Goal: Task Accomplishment & Management: Use online tool/utility

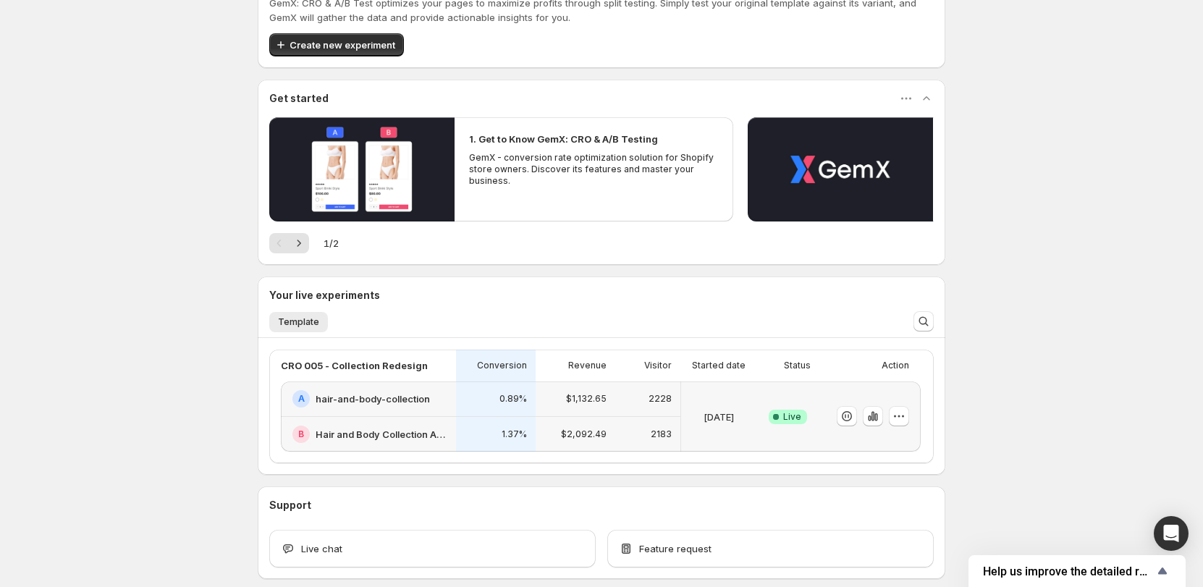
scroll to position [124, 0]
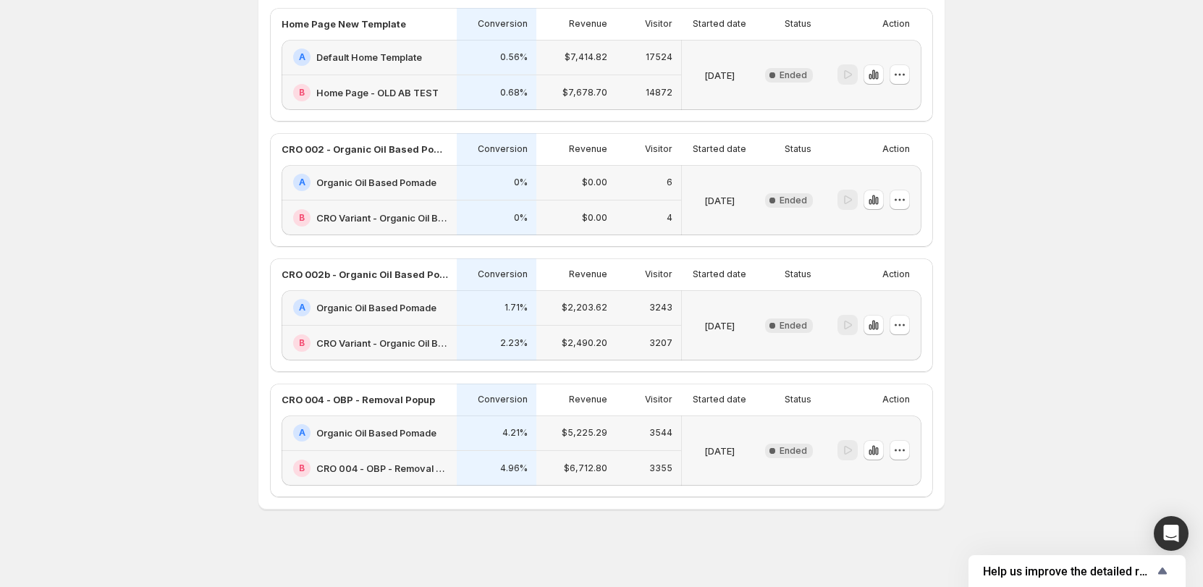
scroll to position [756, 0]
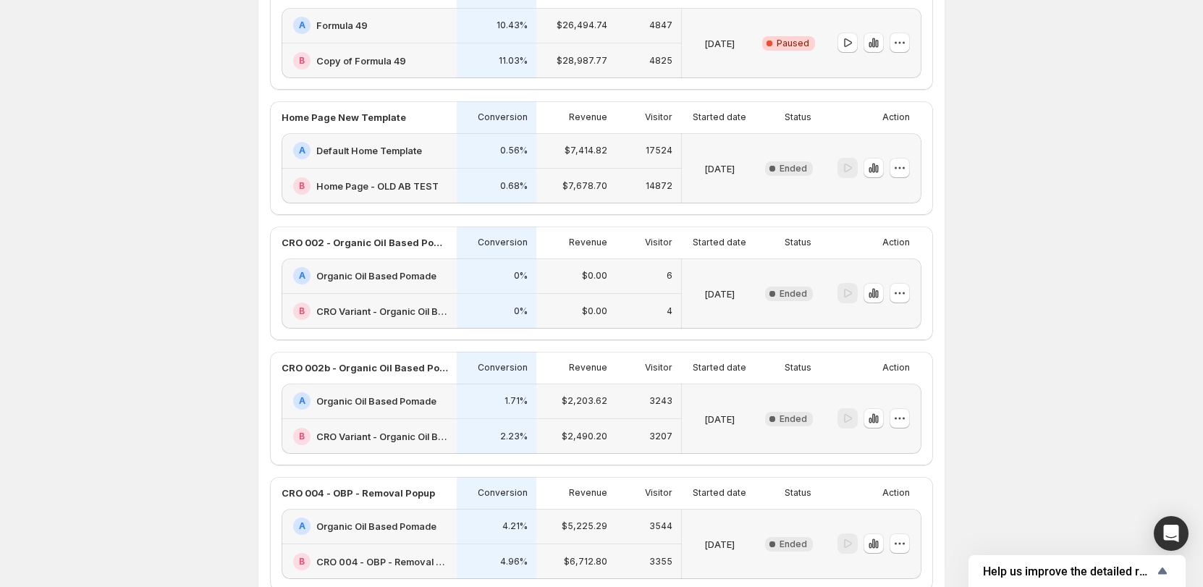
scroll to position [360, 0]
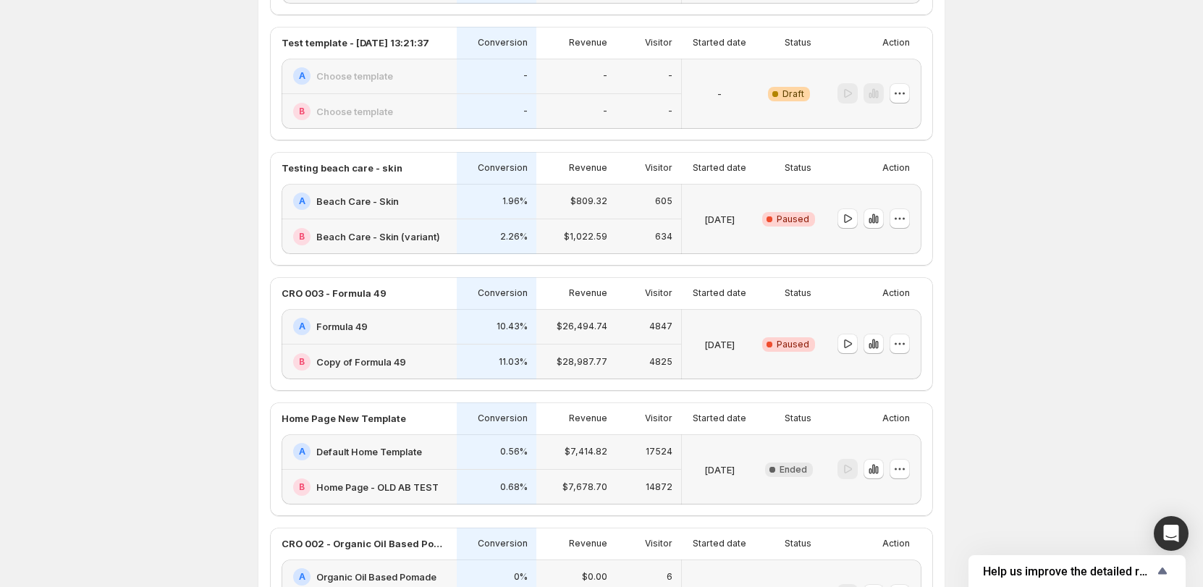
click at [1044, 296] on div "Experiments. This page is ready Experiments Create new experiment Template Expe…" at bounding box center [601, 311] width 1203 height 1343
click at [360, 291] on p "CRO 003 - Formula 49" at bounding box center [334, 293] width 105 height 14
click at [1000, 316] on div "Experiments. This page is ready Experiments Create new experiment Template Expe…" at bounding box center [601, 311] width 1203 height 1343
click at [839, 302] on div "Action" at bounding box center [868, 293] width 84 height 20
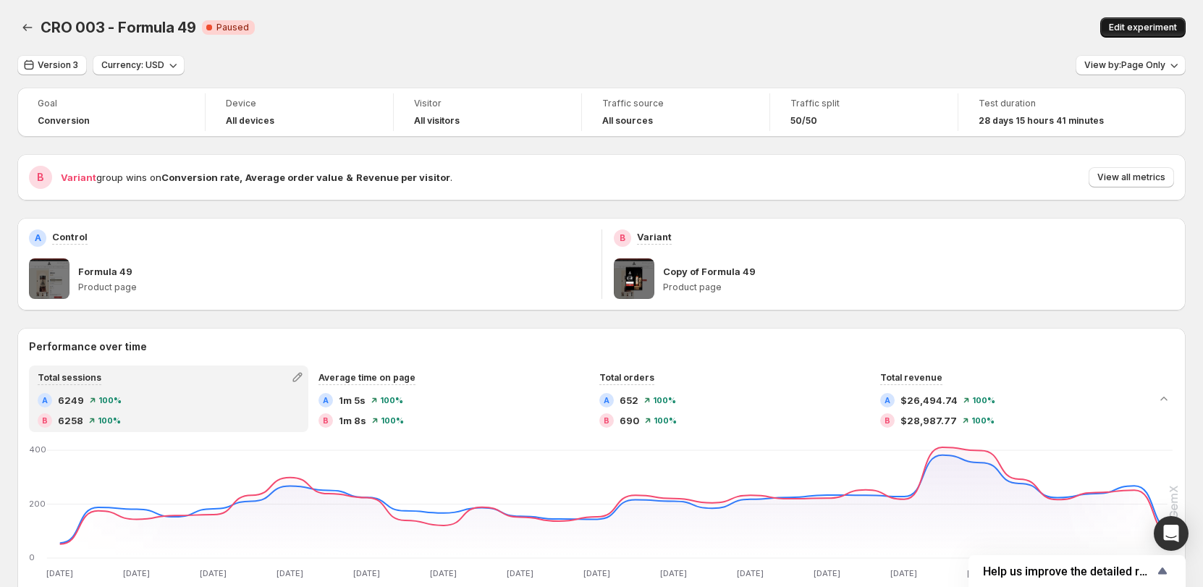
click at [1161, 30] on span "Edit experiment" at bounding box center [1143, 28] width 68 height 12
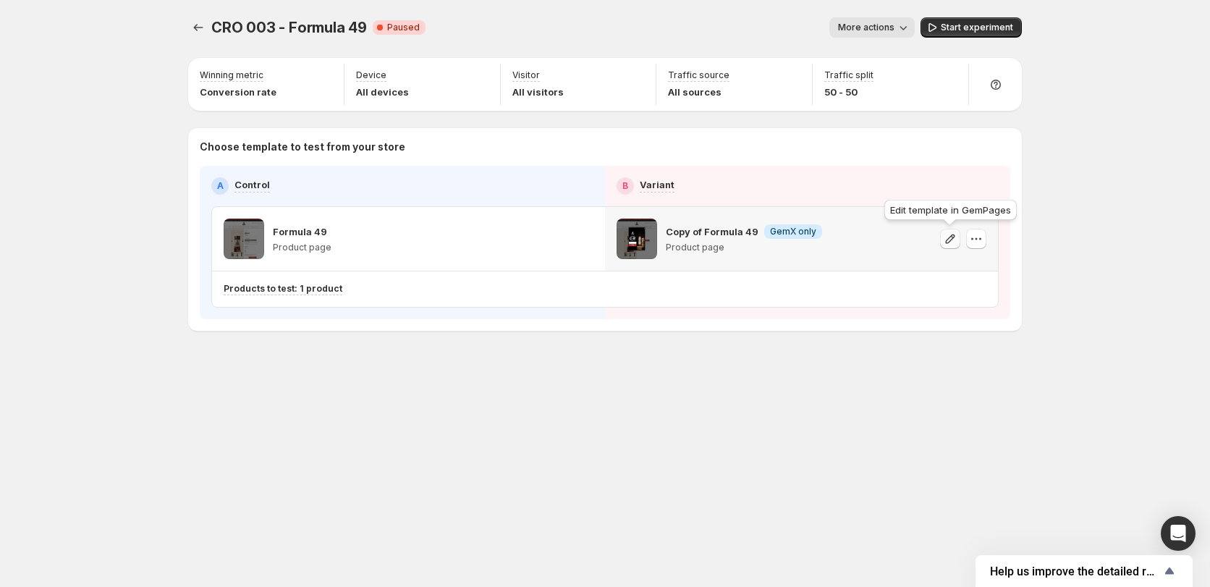
click at [946, 236] on icon "button" at bounding box center [950, 239] width 14 height 14
click at [306, 22] on span "CRO 003 - Formula 49" at bounding box center [289, 27] width 156 height 17
drag, startPoint x: 215, startPoint y: 26, endPoint x: 363, endPoint y: 28, distance: 147.6
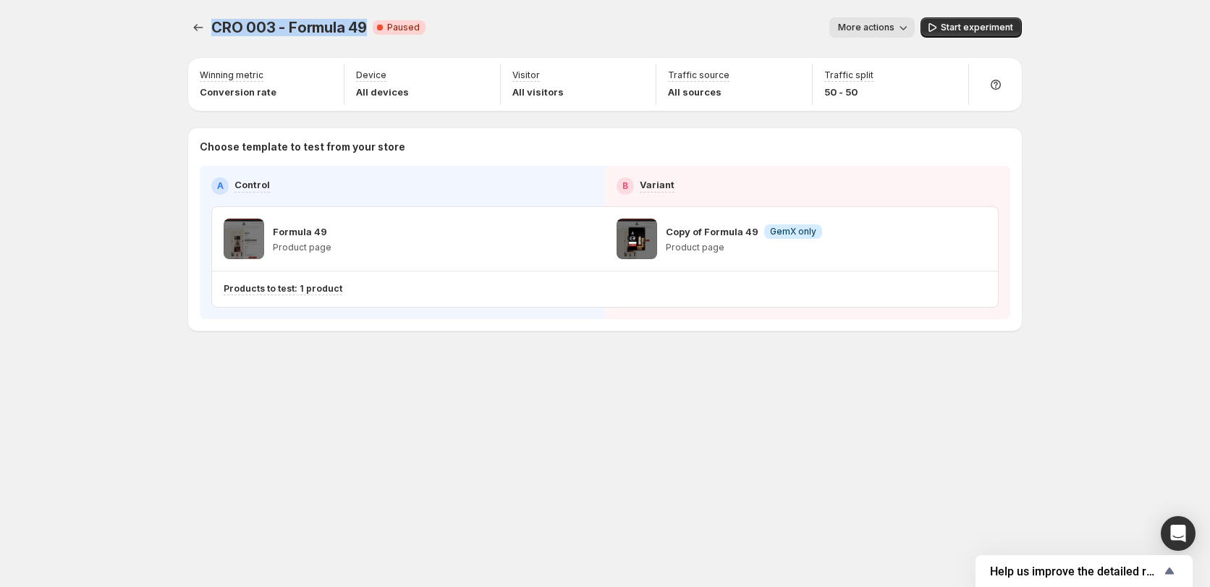
click at [363, 28] on span "CRO 003 - Formula 49" at bounding box center [289, 27] width 156 height 17
copy span "CRO 003 - Formula 49"
click at [486, 379] on div "CRO 003 - Formula 49. This page is ready CRO 003 - Formula 49 Critical Complete…" at bounding box center [605, 204] width 868 height 409
click at [200, 35] on button "Experiments" at bounding box center [198, 27] width 20 height 20
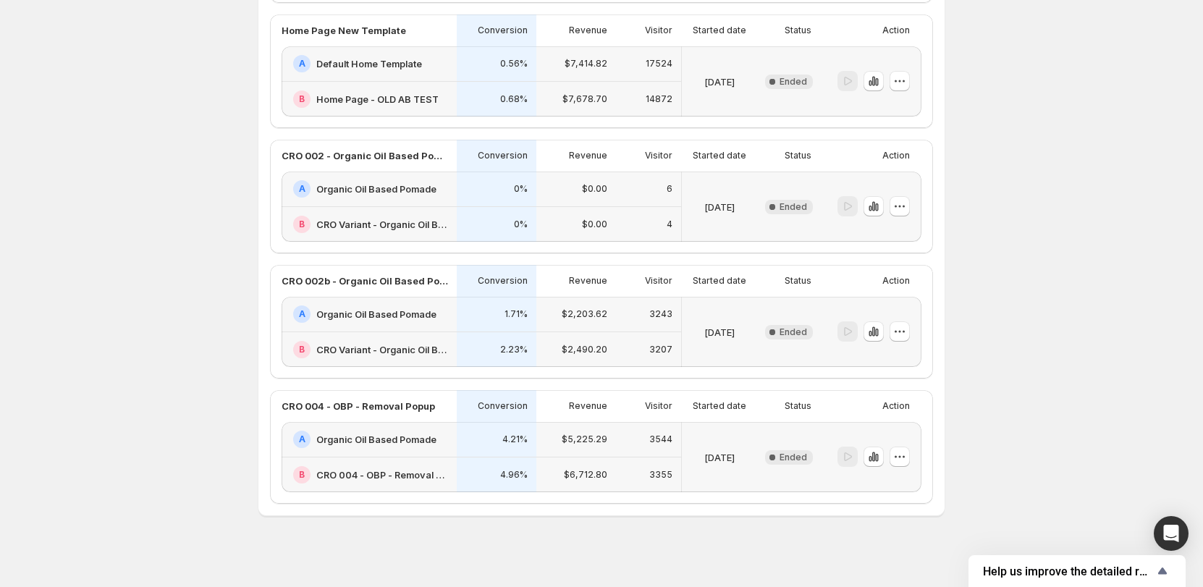
scroll to position [756, 0]
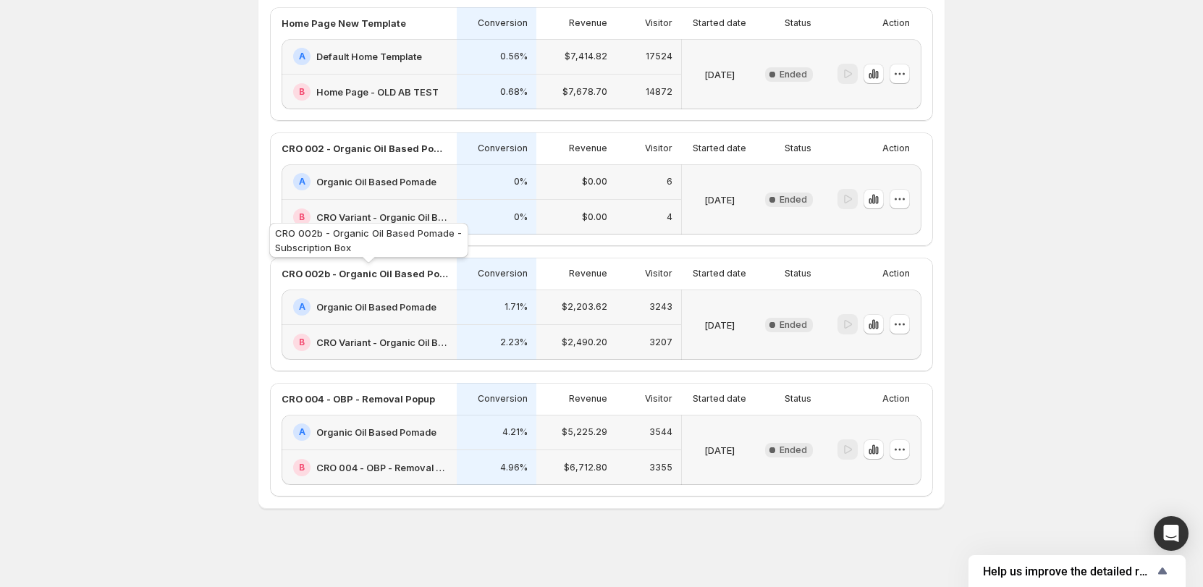
click at [415, 277] on p "CRO 002b - Organic Oil Based Pomade - Subscription Box" at bounding box center [365, 273] width 166 height 14
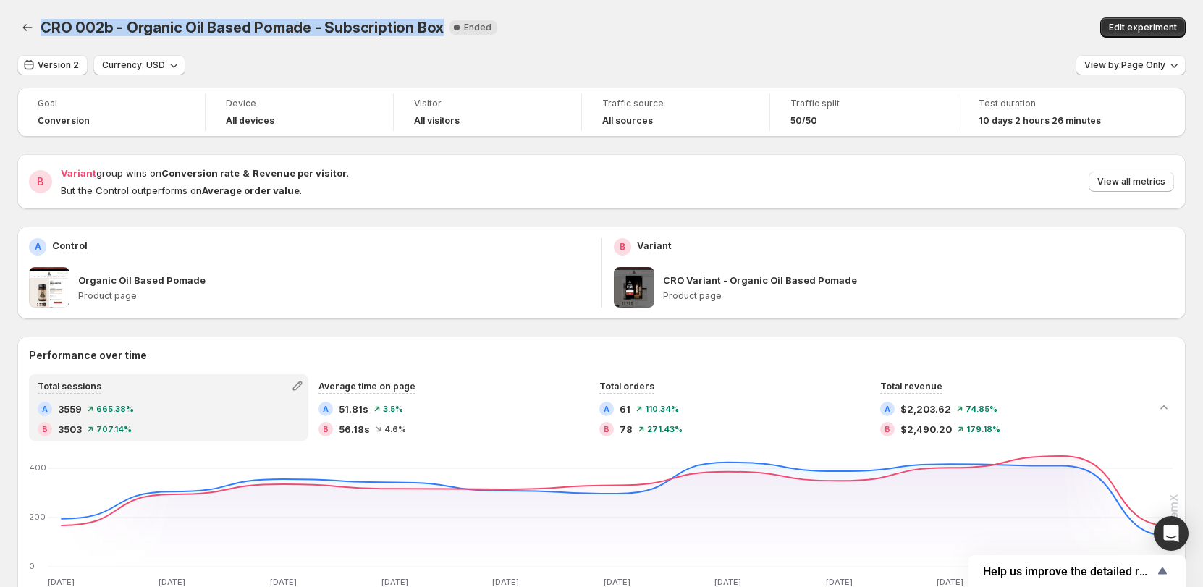
drag, startPoint x: 430, startPoint y: 30, endPoint x: 43, endPoint y: 35, distance: 387.2
click at [43, 35] on span "CRO 002b - Organic Oil Based Pomade - Subscription Box" at bounding box center [242, 27] width 403 height 17
click at [211, 28] on span "CRO 002b - Organic Oil Based Pomade - Subscription Box" at bounding box center [242, 27] width 403 height 17
copy span "CRO 002b - Organic Oil Based Pomade - Subscription Box"
drag, startPoint x: 39, startPoint y: 26, endPoint x: 431, endPoint y: 35, distance: 392.4
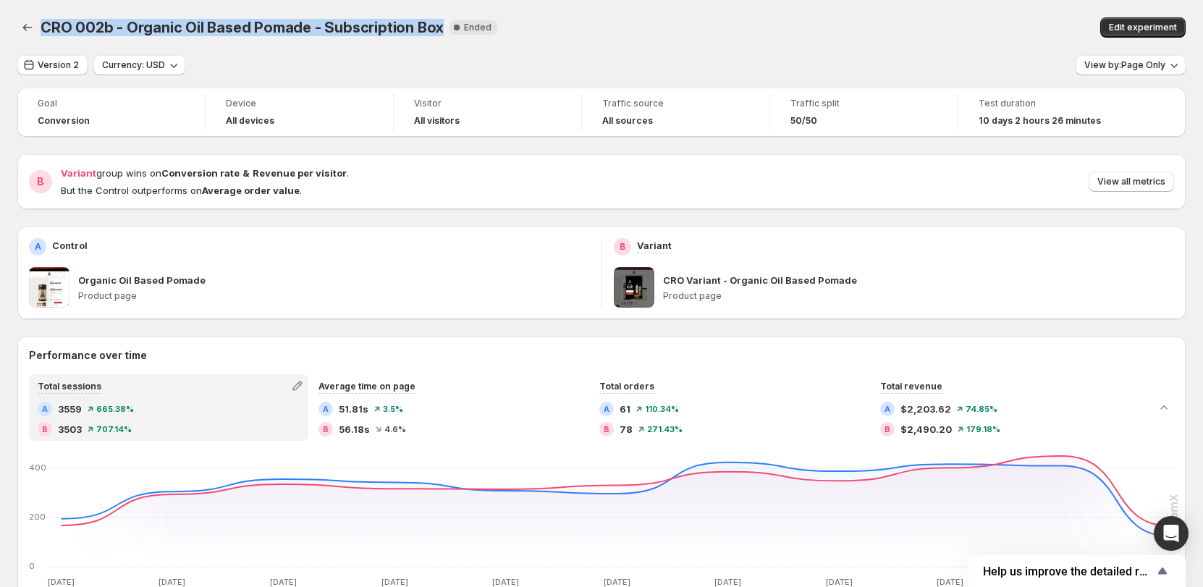
click at [431, 35] on div "CRO 002b - Organic Oil Based Pomade - Subscription Box New Complete Ended Edit …" at bounding box center [601, 27] width 1168 height 20
click at [107, 289] on div "Organic Oil Based Pomade Product page" at bounding box center [334, 287] width 512 height 41
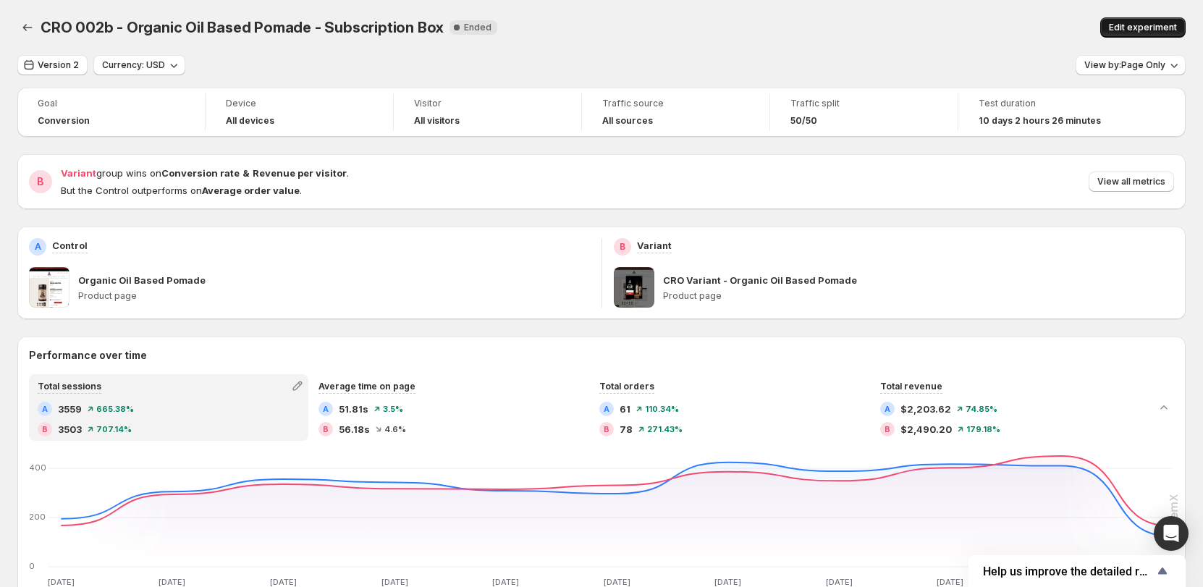
click at [1137, 28] on span "Edit experiment" at bounding box center [1143, 28] width 68 height 12
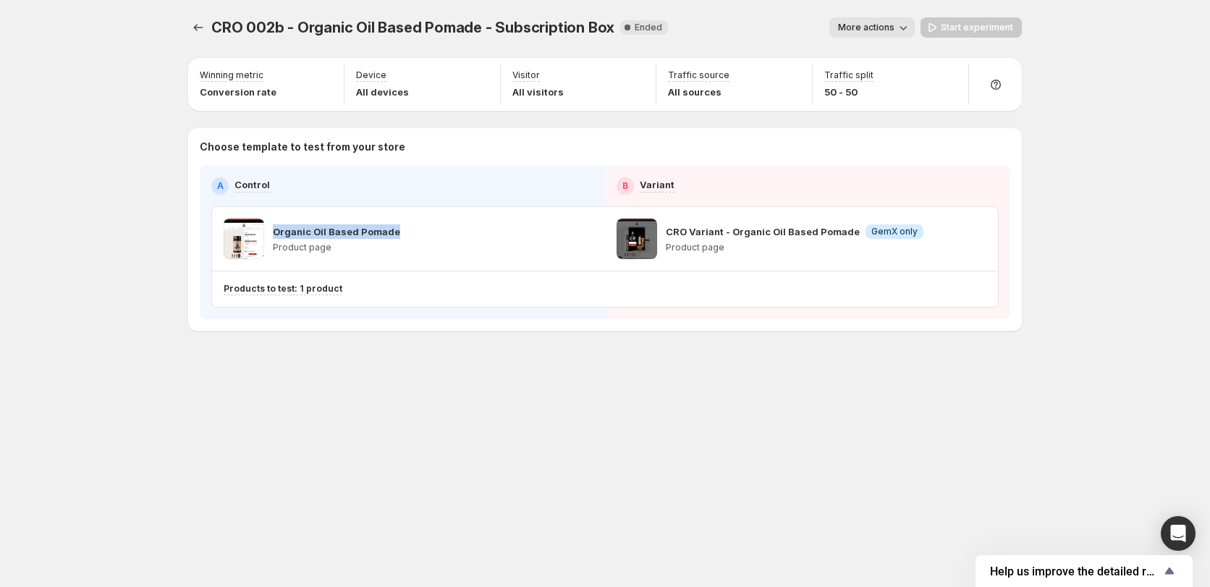
drag, startPoint x: 423, startPoint y: 235, endPoint x: 271, endPoint y: 228, distance: 152.9
click at [271, 228] on div "Organic Oil Based Pomade Product page" at bounding box center [409, 239] width 370 height 41
copy p "Organic Oil Based Pomade"
click at [1119, 272] on div "CRO 002b - Organic Oil Based Pomade - Subscription Box. This page is ready CRO …" at bounding box center [605, 293] width 1210 height 587
click at [680, 240] on div "CRO Variant - Organic Oil Based Pomade Info GemX only Product page" at bounding box center [795, 239] width 258 height 41
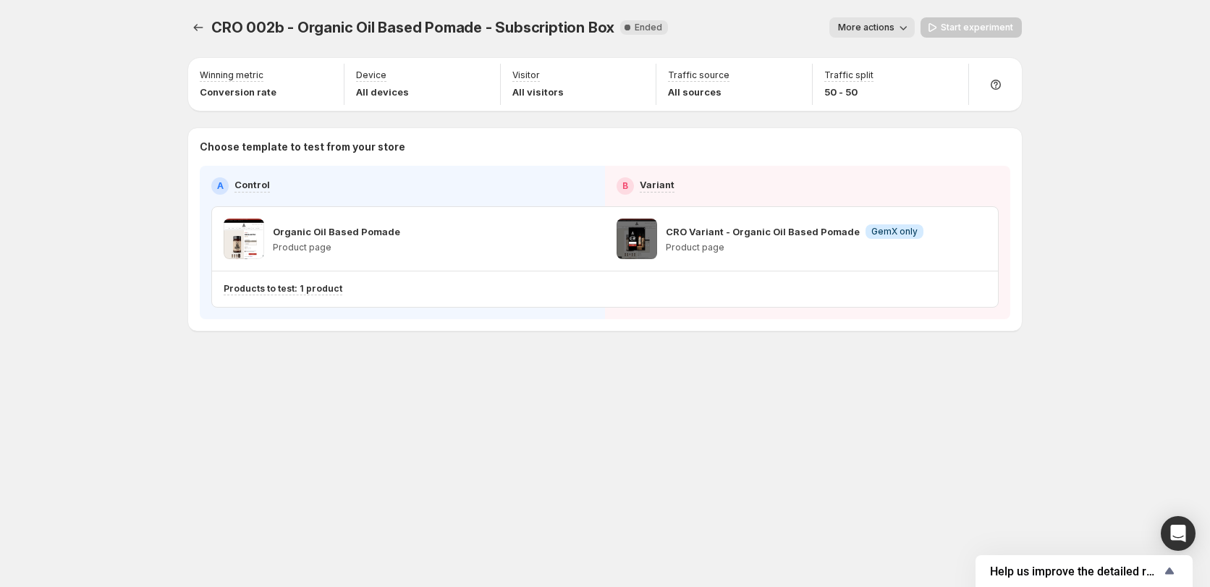
click at [632, 246] on span at bounding box center [637, 239] width 41 height 41
click at [762, 234] on p "CRO Variant - Organic Oil Based Pomade" at bounding box center [763, 231] width 194 height 14
click at [887, 234] on span "GemX only" at bounding box center [894, 232] width 46 height 12
click at [894, 237] on span "GemX only" at bounding box center [894, 232] width 46 height 12
click at [638, 234] on span at bounding box center [637, 239] width 41 height 41
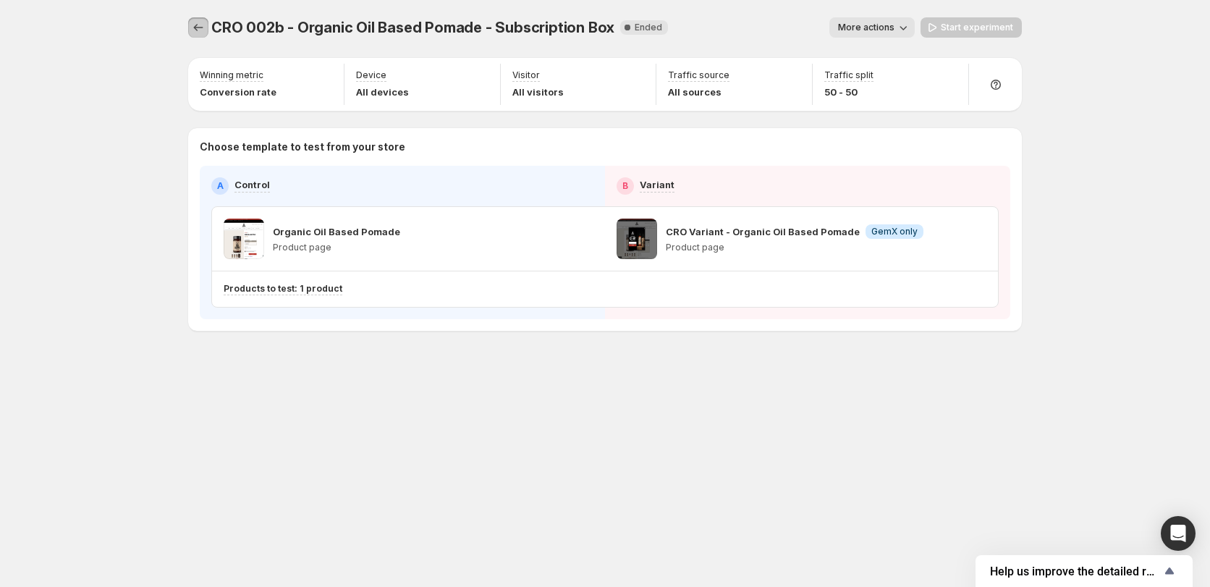
click at [198, 23] on icon "Experiments" at bounding box center [198, 27] width 14 height 14
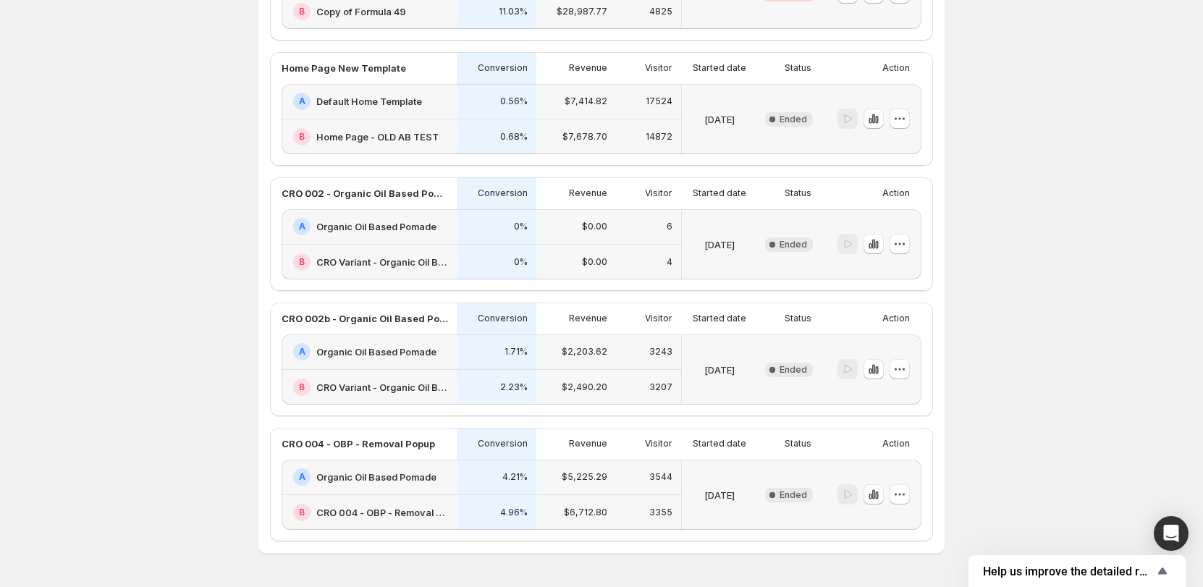
scroll to position [756, 0]
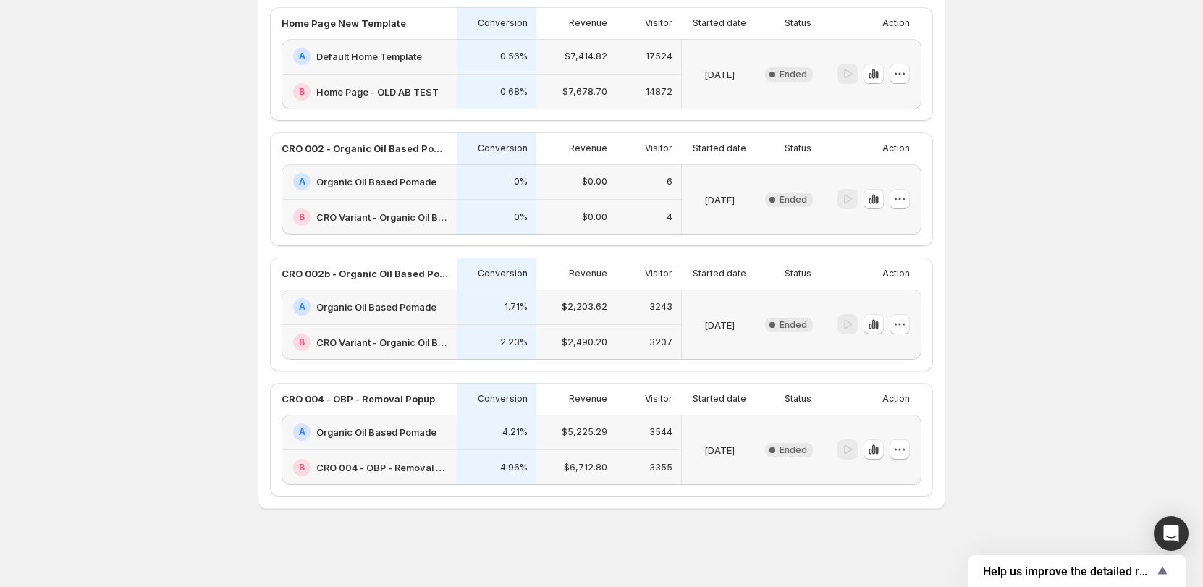
click at [413, 297] on div "A Organic Oil Based Pomade" at bounding box center [369, 306] width 175 height 35
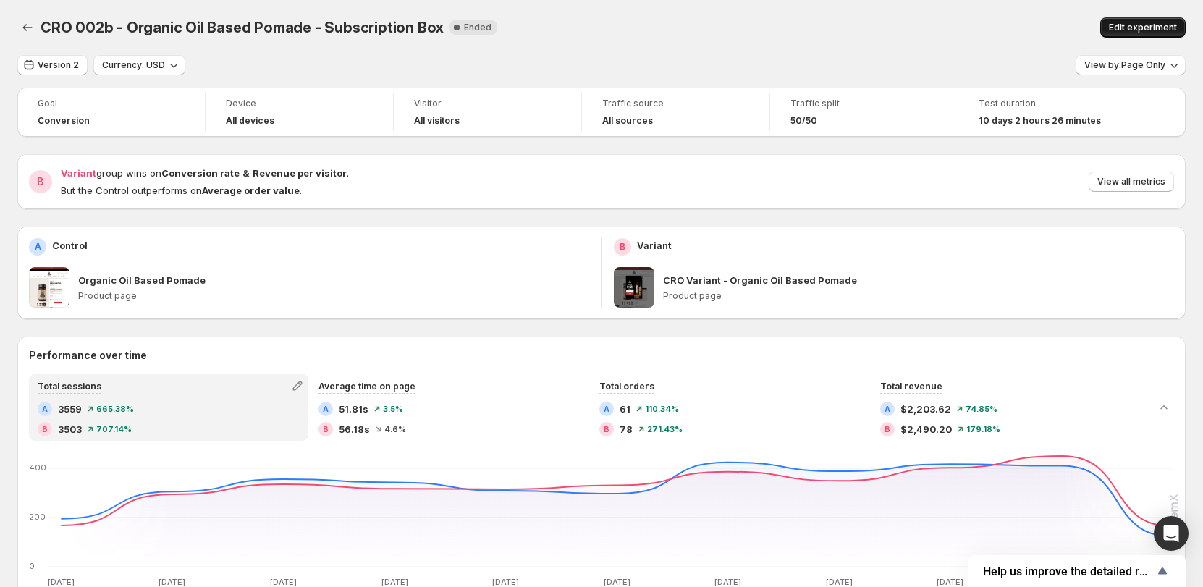
click at [1168, 28] on span "Edit experiment" at bounding box center [1143, 28] width 68 height 12
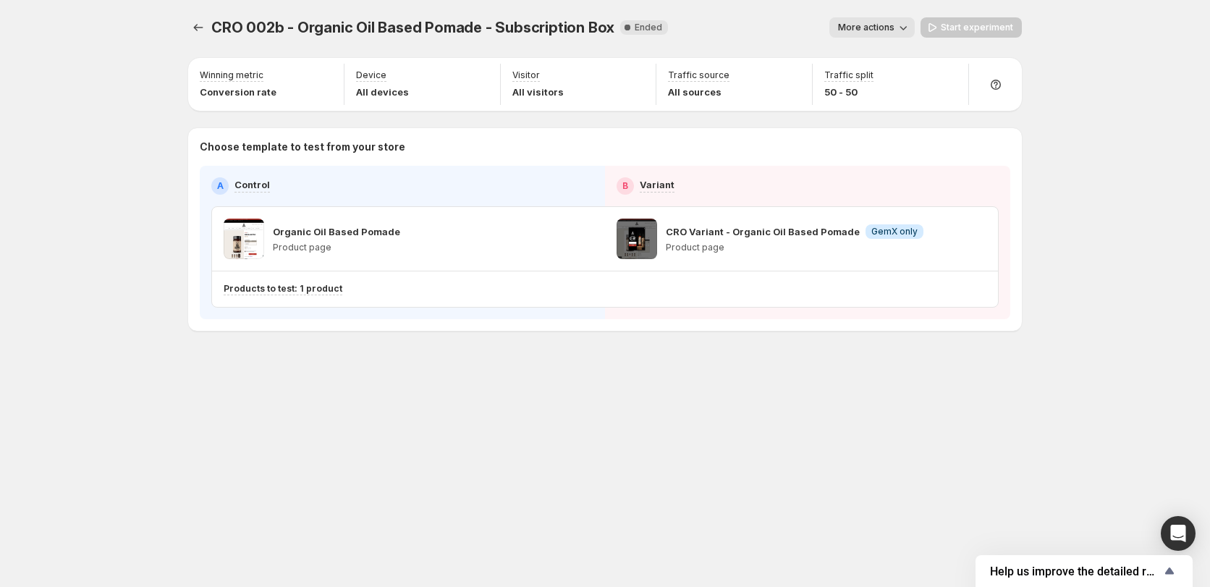
click at [718, 235] on p "CRO Variant - Organic Oil Based Pomade" at bounding box center [763, 231] width 194 height 14
click at [611, 235] on div "CRO Variant - Organic Oil Based Pomade Info GemX only Product page" at bounding box center [801, 239] width 393 height 64
click at [655, 241] on span at bounding box center [637, 239] width 41 height 41
drag, startPoint x: 669, startPoint y: 233, endPoint x: 834, endPoint y: 233, distance: 164.3
click at [829, 233] on p "CRO Variant - Organic Oil Based Pomade" at bounding box center [763, 231] width 194 height 14
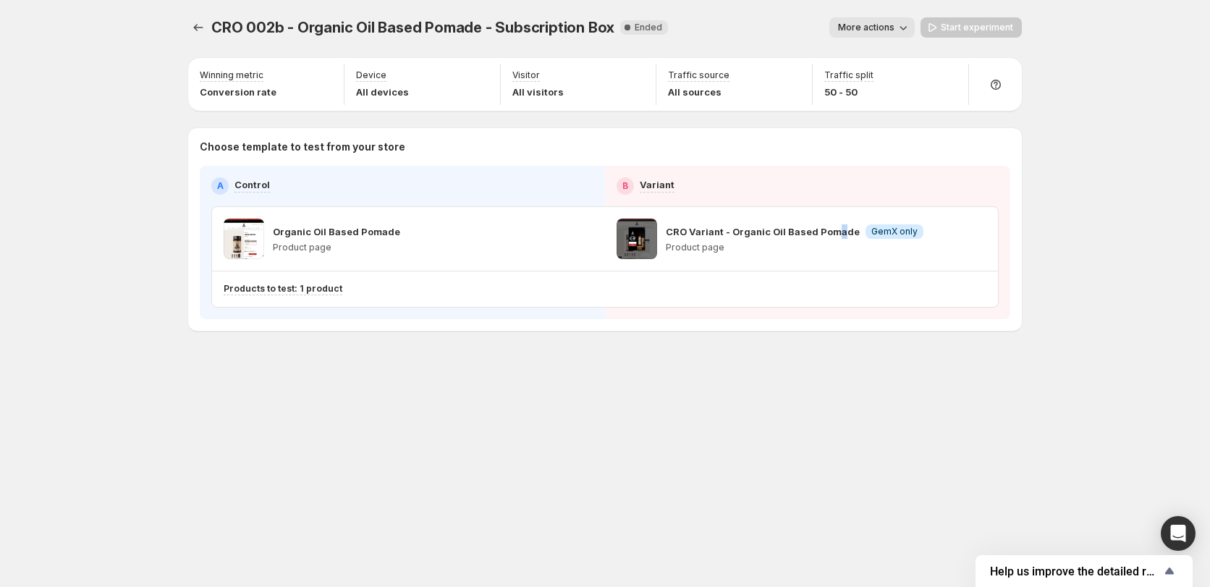
drag, startPoint x: 834, startPoint y: 233, endPoint x: 842, endPoint y: 233, distance: 8.0
click at [842, 233] on p "CRO Variant - Organic Oil Based Pomade" at bounding box center [763, 231] width 194 height 14
click at [795, 232] on p "CRO Variant - Organic Oil Based Pomade" at bounding box center [763, 231] width 194 height 14
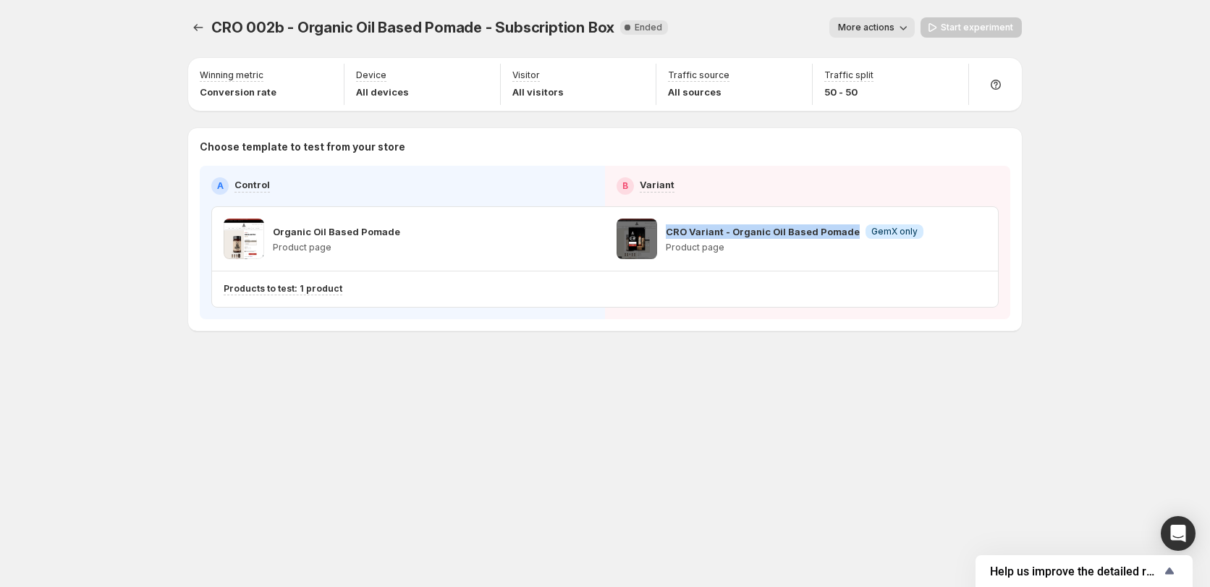
copy p "CRO Variant - Organic Oil Based Pomade"
click at [737, 317] on div "A Control B Variant Organic Oil Based Pomade Product page CRO Variant - Organic…" at bounding box center [605, 242] width 811 height 153
click at [778, 241] on div "CRO Variant - Organic Oil Based Pomade Info GemX only Product page" at bounding box center [795, 239] width 258 height 41
click at [702, 241] on div "CRO Variant - Organic Oil Based Pomade Info GemX only Product page" at bounding box center [795, 239] width 258 height 41
click at [656, 236] on span at bounding box center [637, 239] width 41 height 41
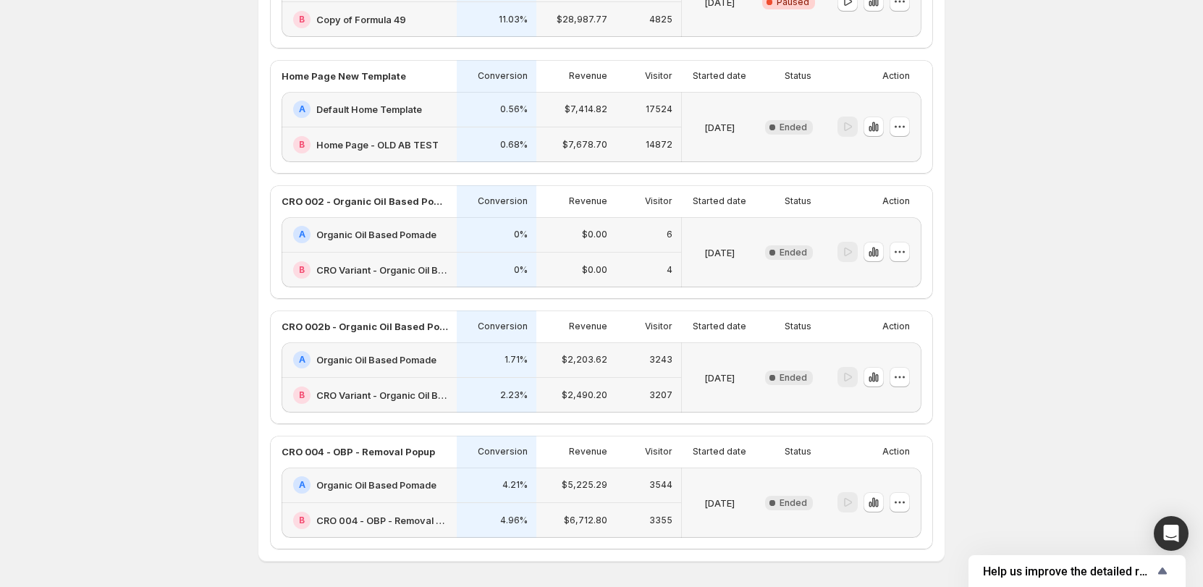
scroll to position [756, 0]
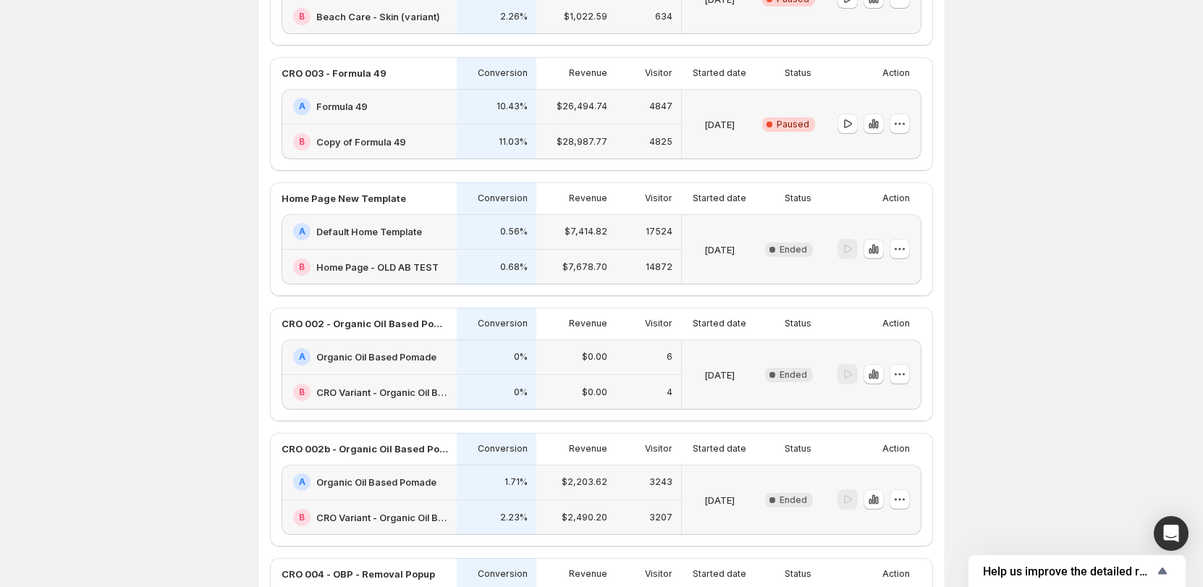
scroll to position [433, 0]
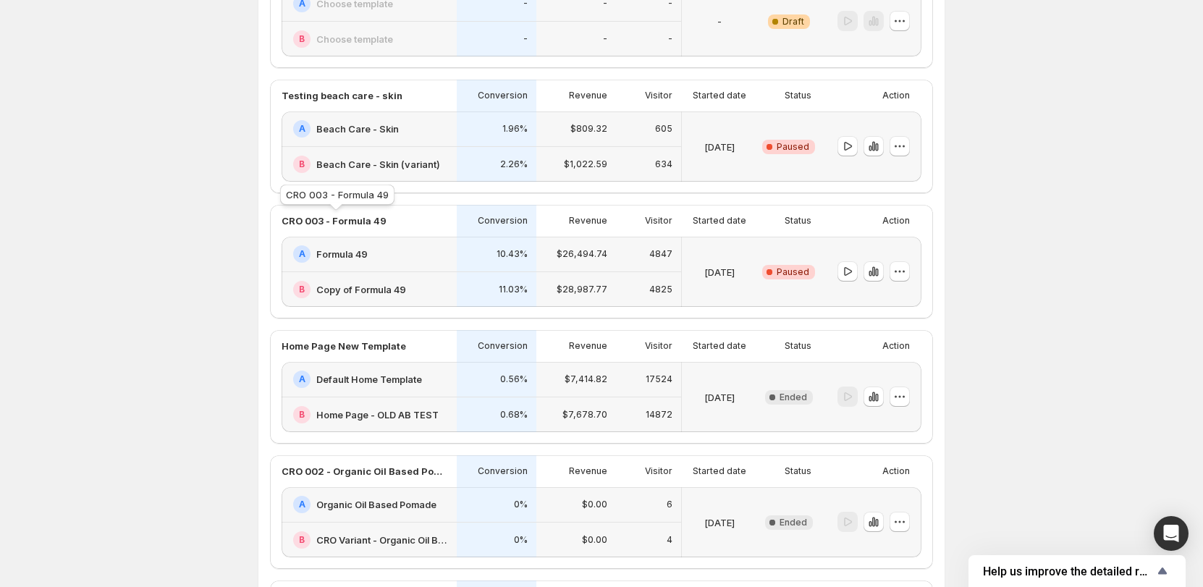
click at [360, 224] on p "CRO 003 - Formula 49" at bounding box center [334, 221] width 105 height 14
click at [878, 224] on div "Action" at bounding box center [868, 221] width 84 height 20
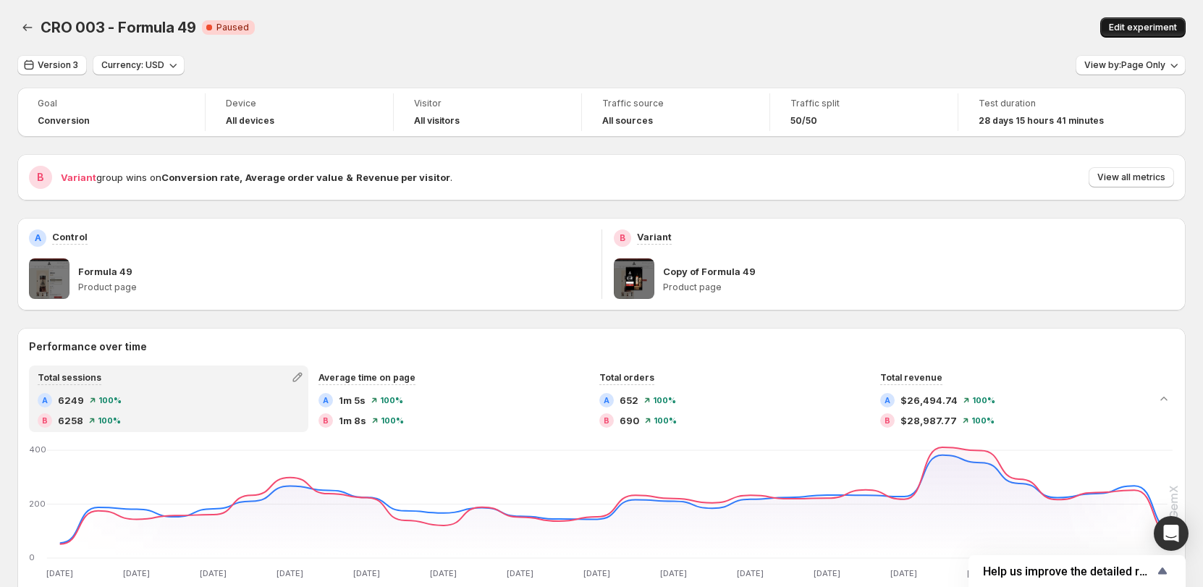
click at [1149, 26] on span "Edit experiment" at bounding box center [1143, 28] width 68 height 12
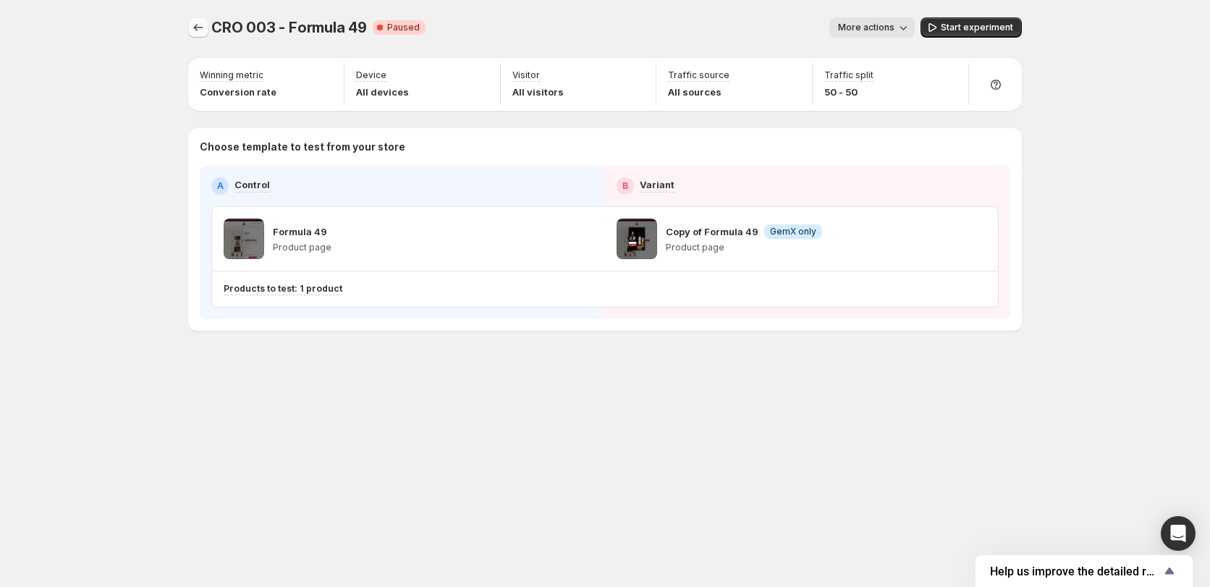
click at [200, 25] on icon "Experiments" at bounding box center [198, 27] width 14 height 14
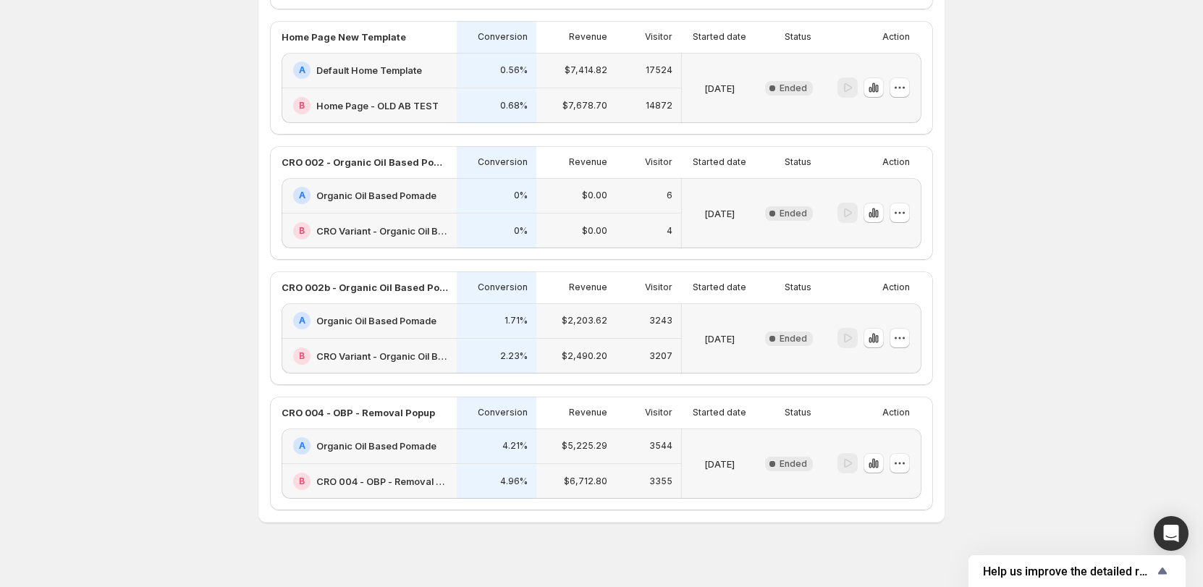
scroll to position [756, 0]
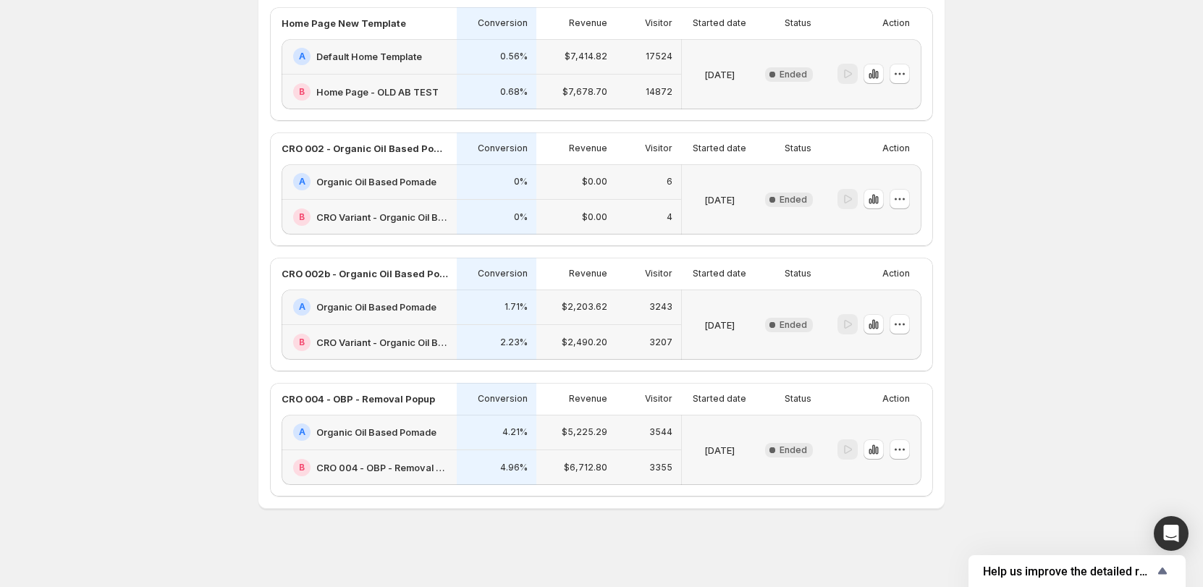
click at [852, 275] on div "Action" at bounding box center [868, 273] width 84 height 20
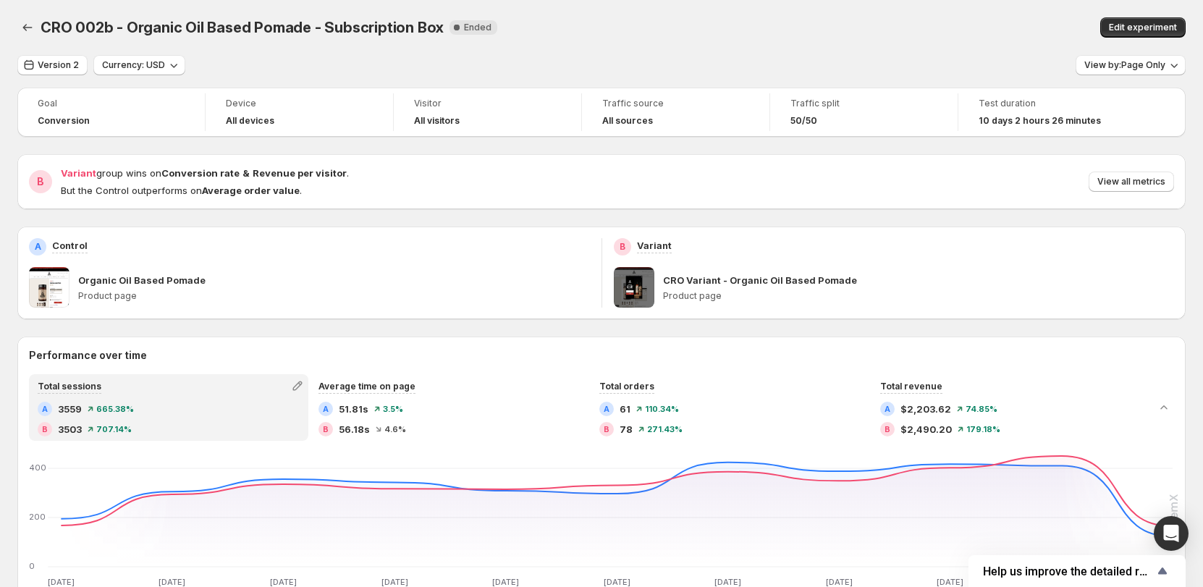
click at [895, 49] on div "CRO 002b - Organic Oil Based Pomade - Subscription Box. This page is ready CRO …" at bounding box center [601, 27] width 1168 height 55
click at [800, 64] on div "Version 2 Currency: USD View by: Page Only" at bounding box center [601, 65] width 1168 height 21
click at [1138, 22] on span "Edit experiment" at bounding box center [1143, 28] width 68 height 12
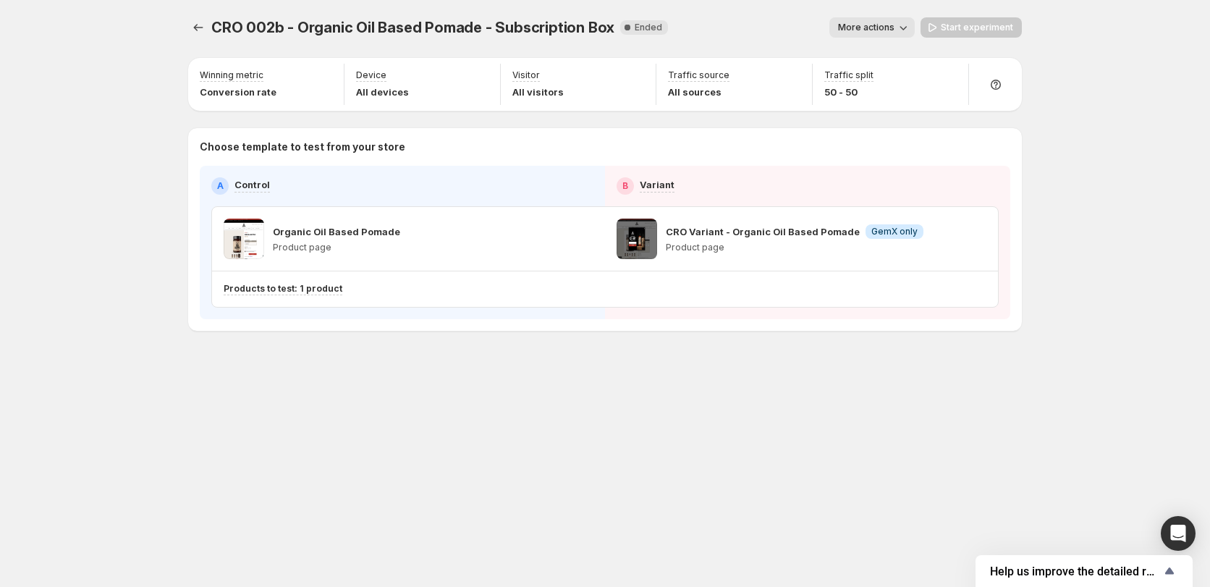
click at [761, 214] on div "CRO Variant - Organic Oil Based Pomade Info GemX only Product page" at bounding box center [801, 239] width 393 height 64
click at [651, 243] on span at bounding box center [637, 239] width 41 height 41
click at [652, 216] on div "CRO Variant - Organic Oil Based Pomade Info GemX only Product page" at bounding box center [801, 239] width 393 height 64
click at [781, 256] on div "CRO Variant - Organic Oil Based Pomade Info GemX only Product page" at bounding box center [795, 239] width 258 height 41
click at [195, 30] on icon "Experiments" at bounding box center [198, 27] width 14 height 14
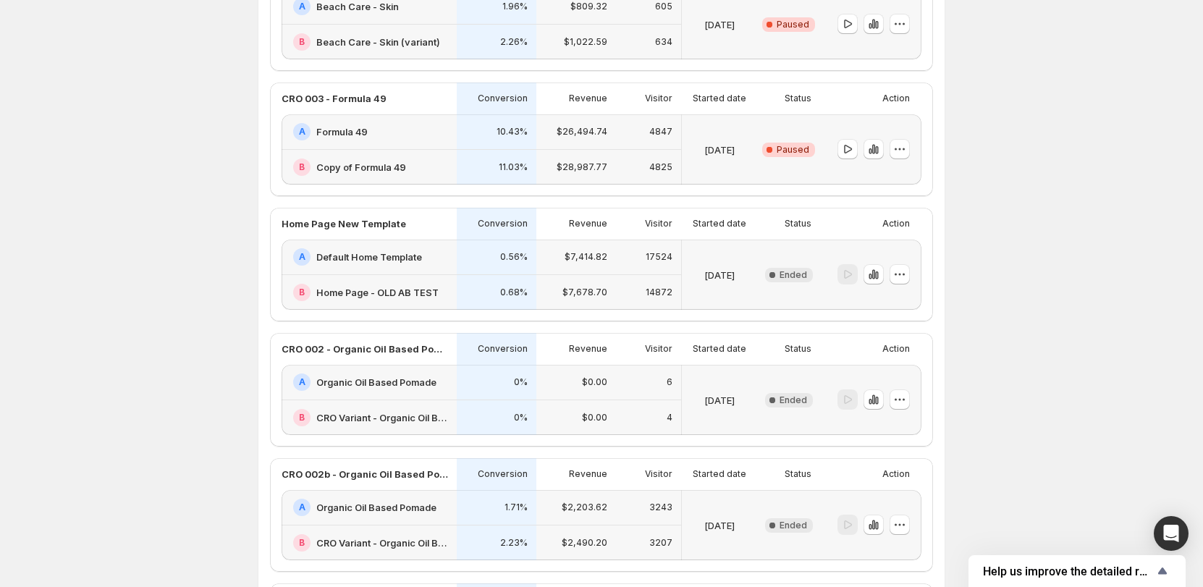
scroll to position [756, 0]
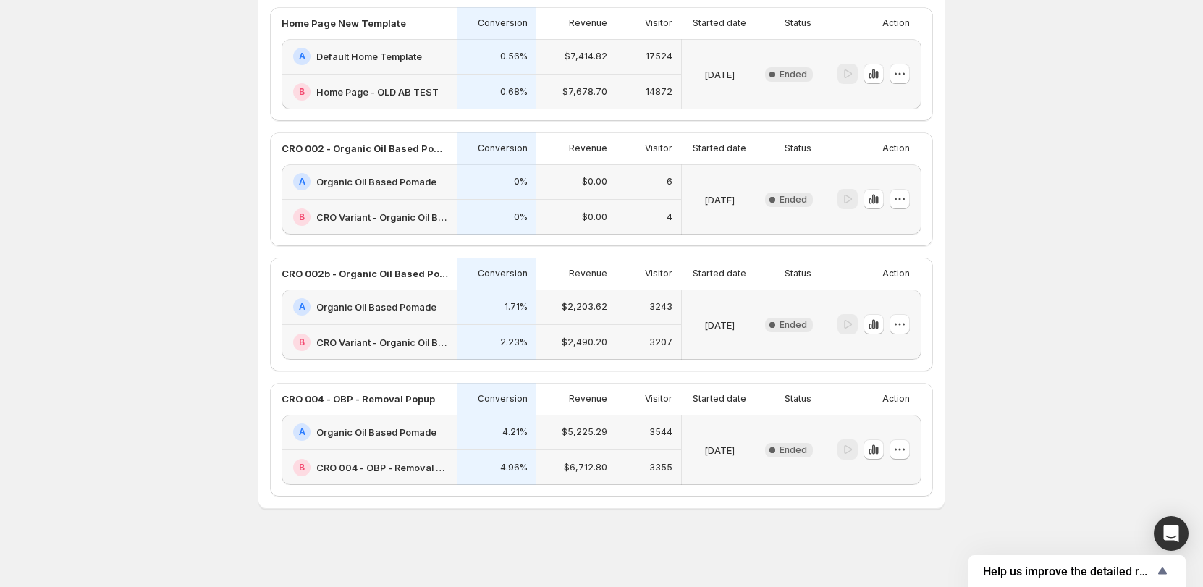
click at [431, 305] on h2 "Organic Oil Based Pomade" at bounding box center [376, 307] width 120 height 14
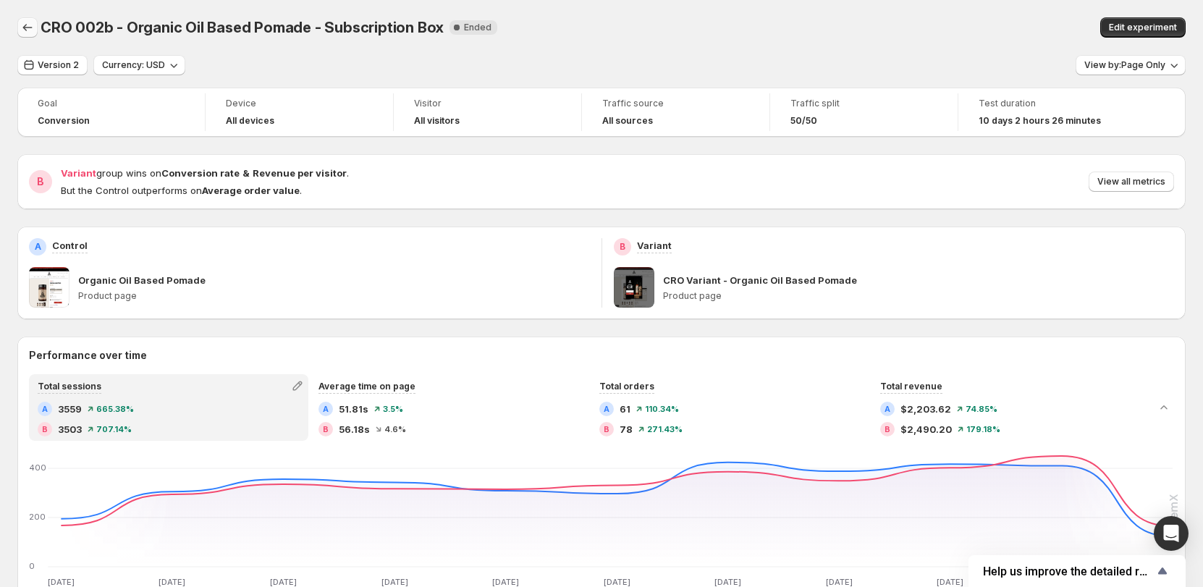
click at [26, 23] on icon "Back" at bounding box center [27, 27] width 14 height 14
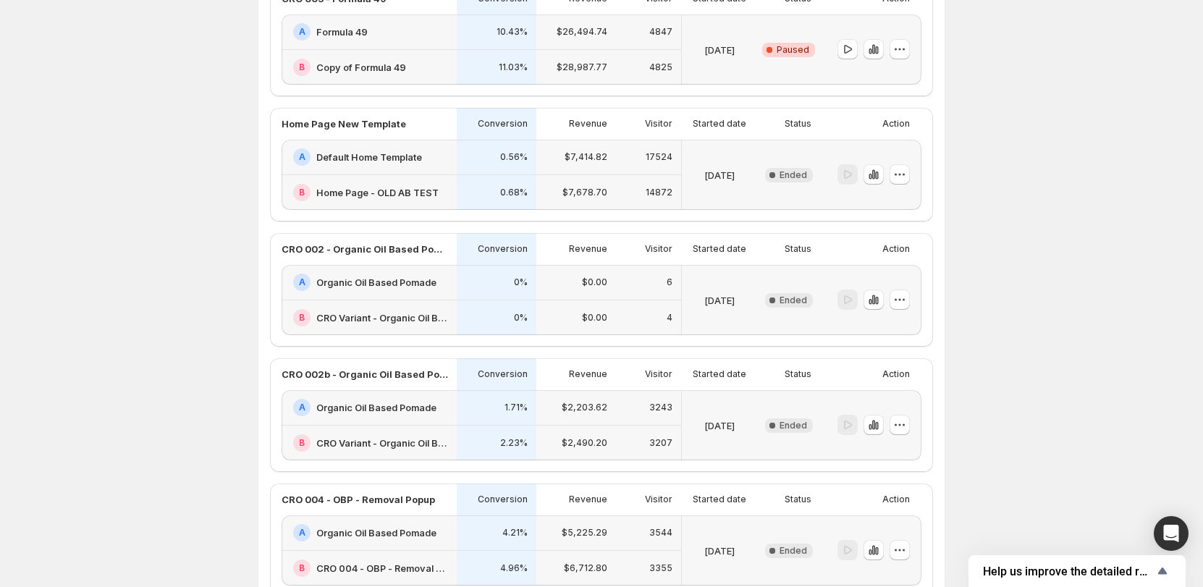
scroll to position [756, 0]
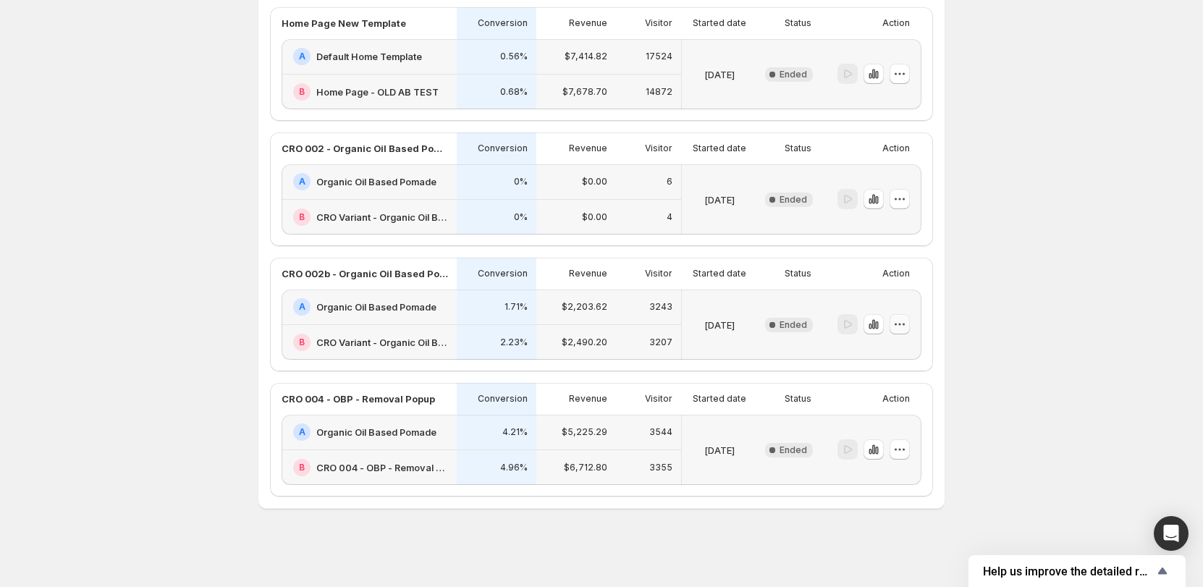
click at [910, 327] on button "button" at bounding box center [899, 324] width 20 height 20
click at [892, 353] on span "Edit" at bounding box center [886, 355] width 16 height 12
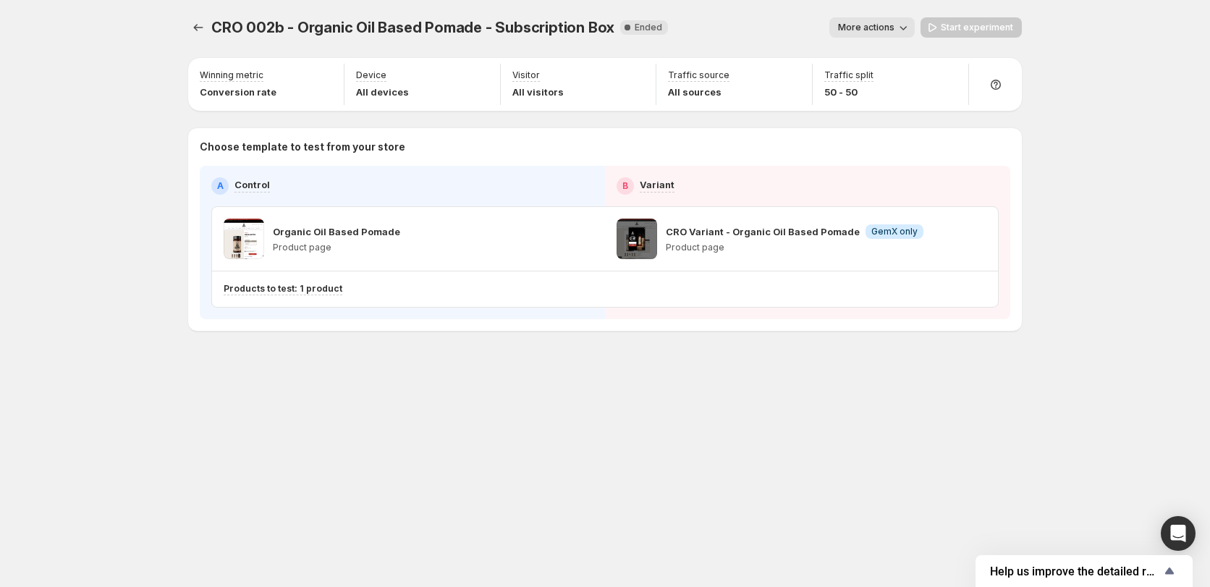
click at [719, 245] on p "Product page" at bounding box center [795, 248] width 258 height 12
click at [798, 221] on div "CRO Variant - Organic Oil Based Pomade Info GemX only Product page" at bounding box center [795, 239] width 258 height 41
click at [787, 231] on p "CRO Variant - Organic Oil Based Pomade" at bounding box center [763, 231] width 194 height 14
click at [779, 237] on p "CRO Variant - Organic Oil Based Pomade" at bounding box center [763, 231] width 194 height 14
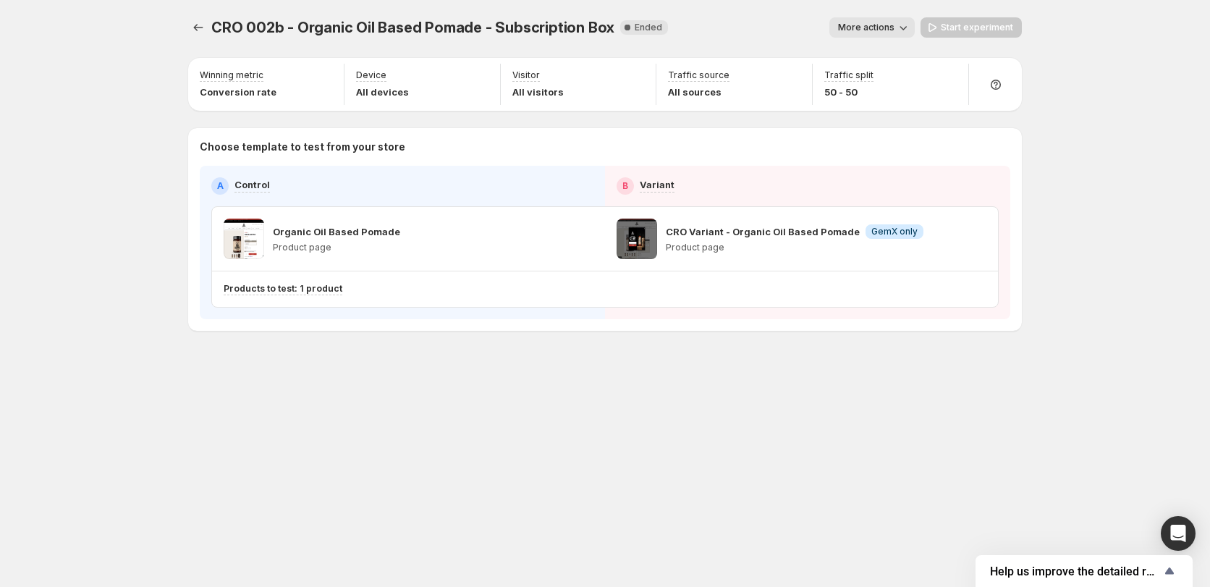
click at [455, 331] on div "CRO 002b - Organic Oil Based Pomade - Subscription Box. This page is ready CRO …" at bounding box center [605, 204] width 868 height 409
click at [633, 216] on div "CRO Variant - Organic Oil Based Pomade Info GemX only Product page" at bounding box center [801, 239] width 393 height 64
click at [860, 31] on span "More actions" at bounding box center [866, 28] width 56 height 12
click at [761, 380] on div "CRO 002b - Organic Oil Based Pomade - Subscription Box. This page is ready CRO …" at bounding box center [605, 204] width 868 height 409
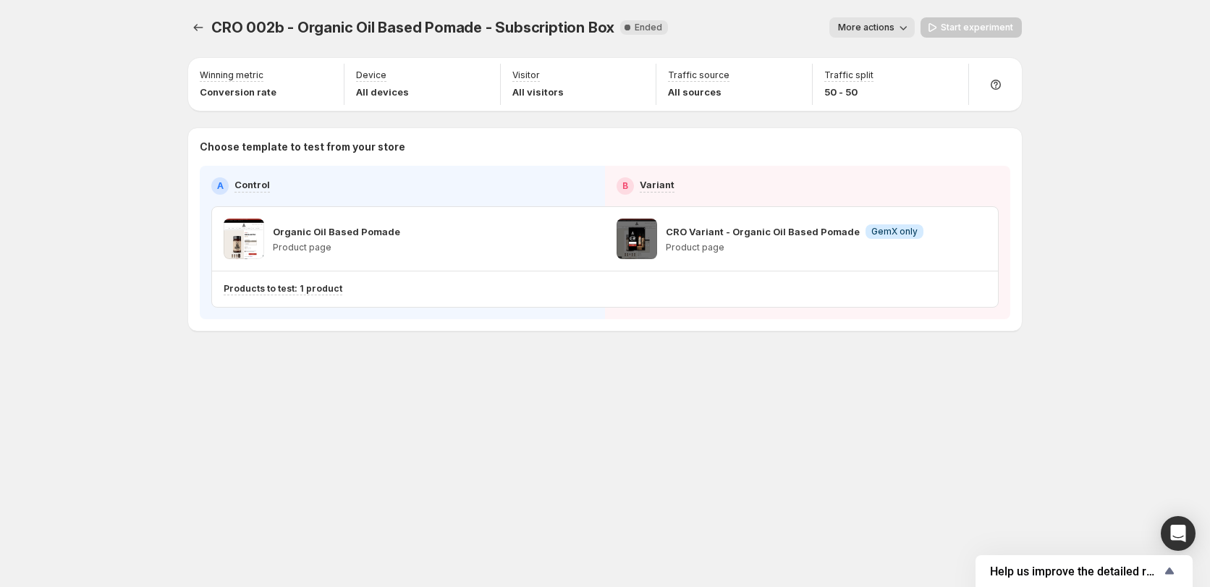
click at [761, 380] on div "CRO 002b - Organic Oil Based Pomade - Subscription Box. This page is ready CRO …" at bounding box center [605, 204] width 868 height 409
click at [764, 244] on p "Product page" at bounding box center [795, 248] width 258 height 12
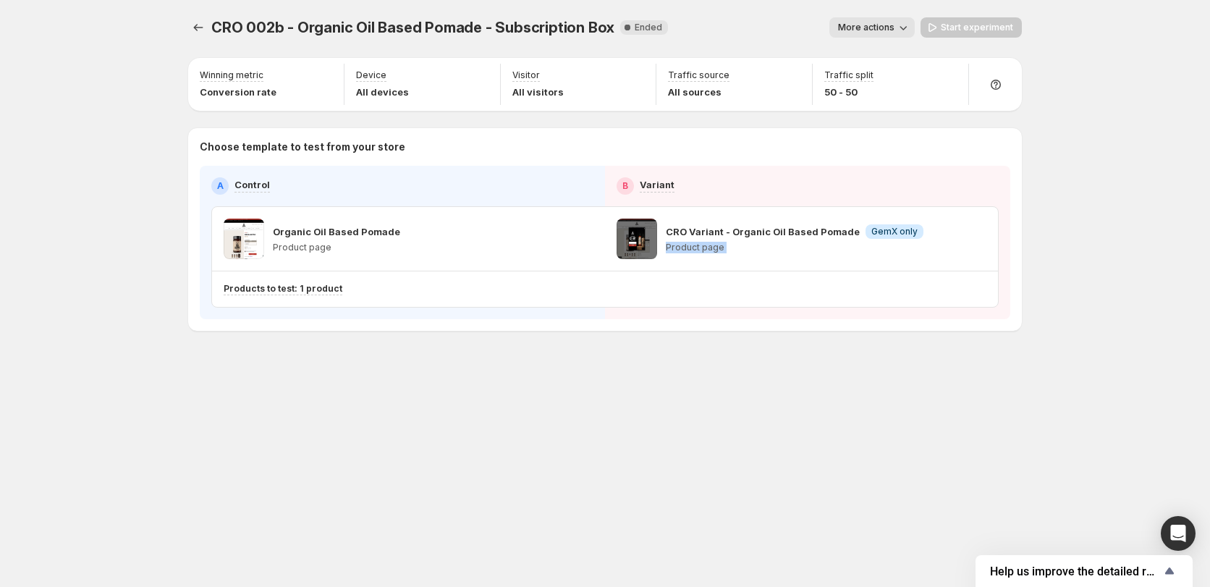
click at [764, 244] on p "Product page" at bounding box center [795, 248] width 258 height 12
click at [758, 334] on div "CRO 002b - Organic Oil Based Pomade - Subscription Box. This page is ready CRO …" at bounding box center [605, 204] width 868 height 409
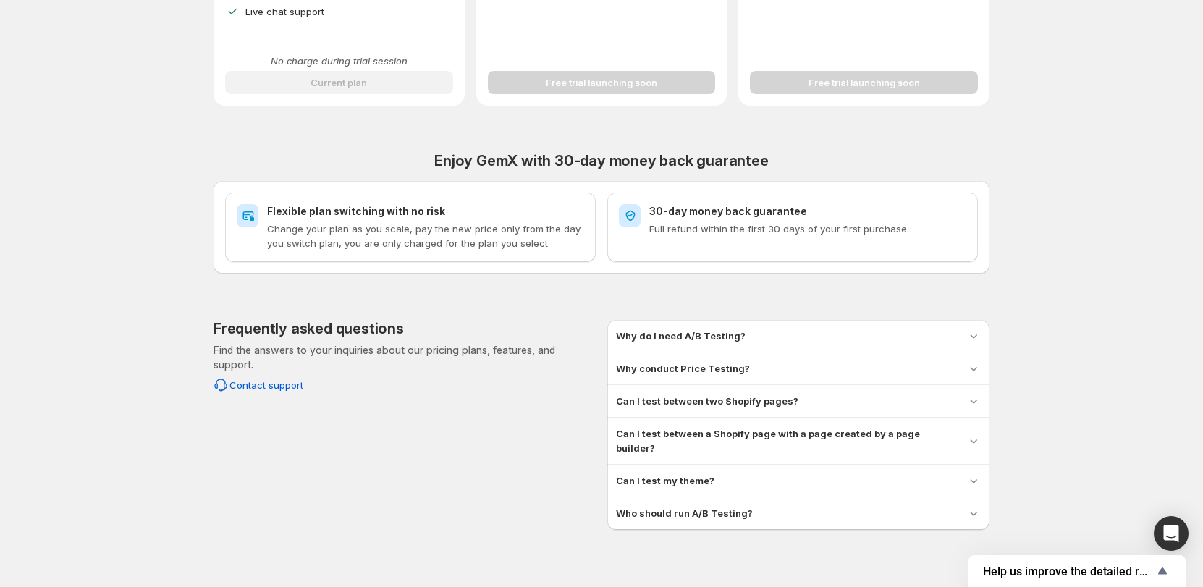
scroll to position [507, 0]
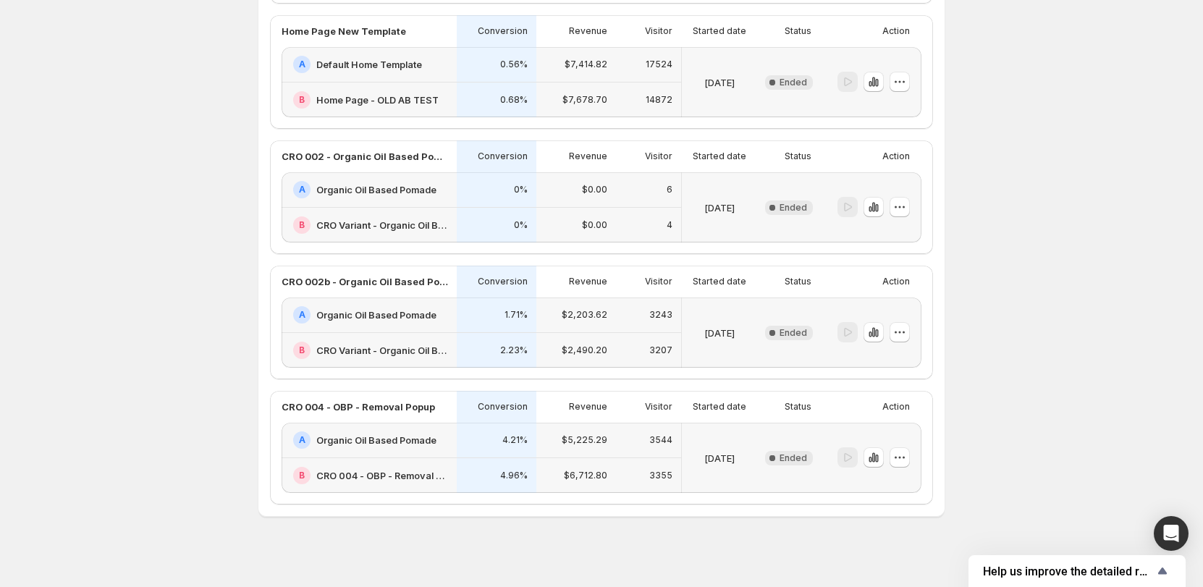
scroll to position [756, 0]
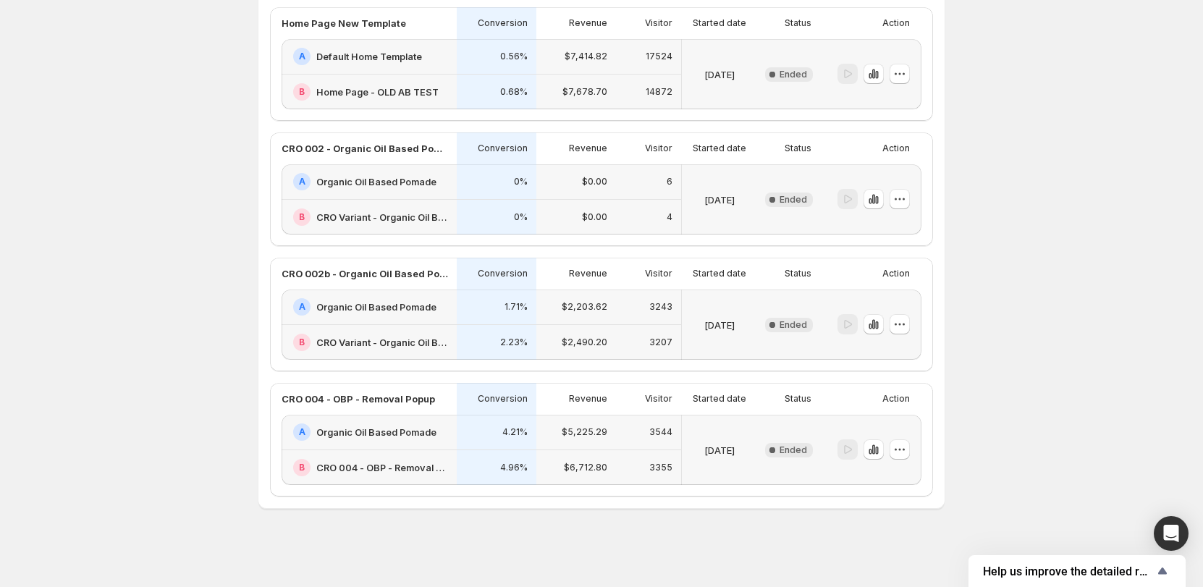
click at [885, 269] on div "Action" at bounding box center [868, 273] width 84 height 20
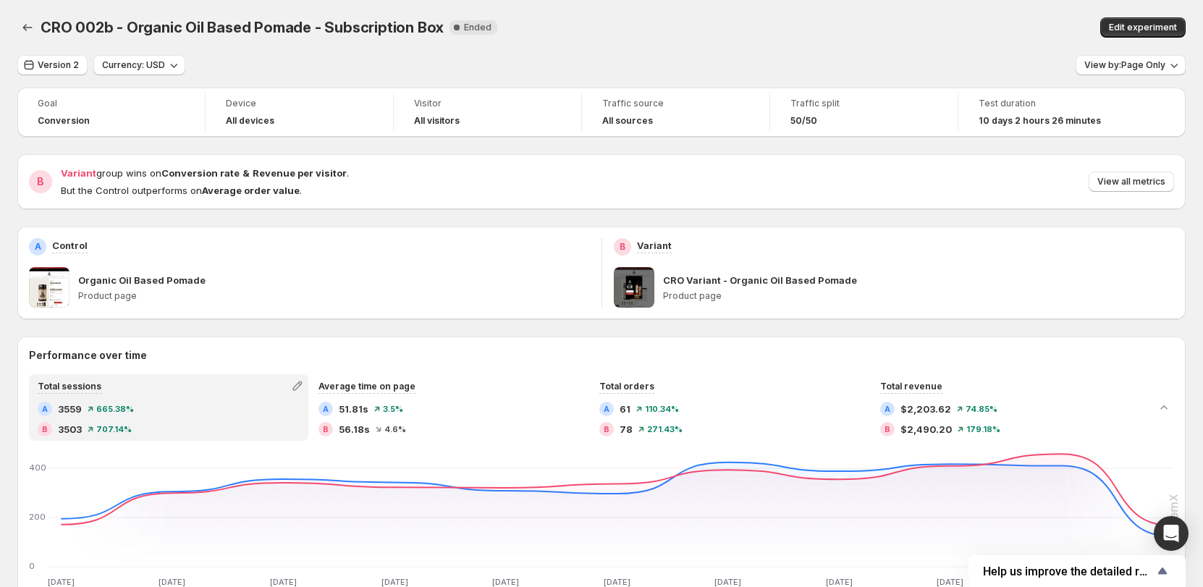
click at [787, 289] on div "CRO Variant - Organic Oil Based Pomade Product page" at bounding box center [919, 287] width 512 height 41
click at [751, 288] on div "CRO Variant - Organic Oil Based Pomade Product page" at bounding box center [919, 287] width 512 height 41
click at [705, 297] on p "Product page" at bounding box center [919, 296] width 512 height 12
click at [699, 299] on p "Product page" at bounding box center [919, 296] width 512 height 12
click at [599, 269] on div "A Control Organic Oil Based Pomade Product page" at bounding box center [309, 273] width 584 height 93
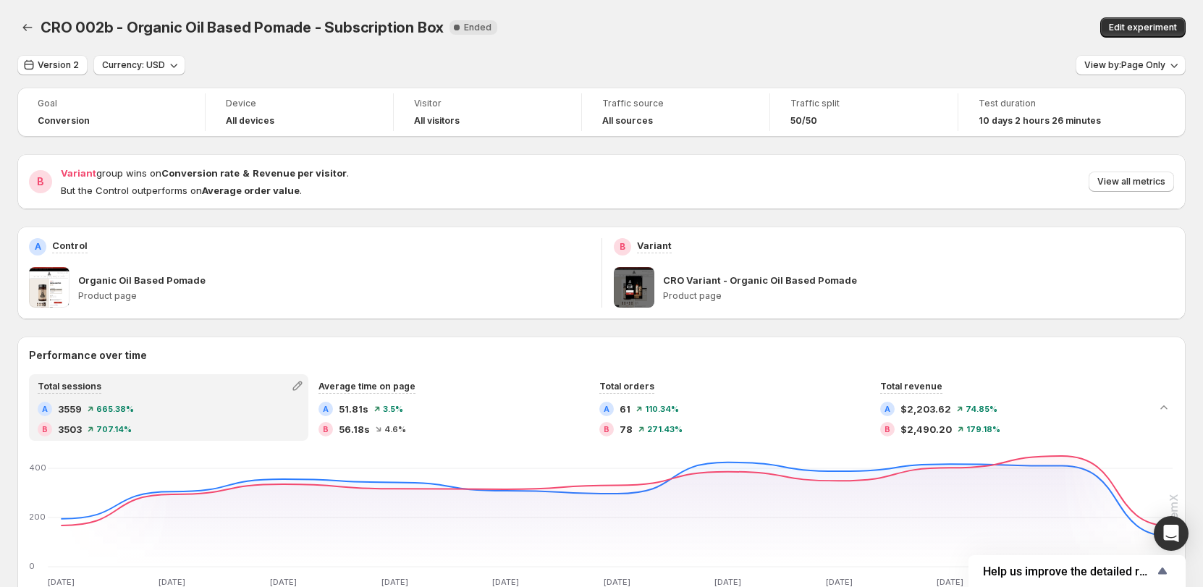
click at [625, 277] on span at bounding box center [634, 287] width 41 height 41
click at [653, 297] on span at bounding box center [634, 287] width 41 height 41
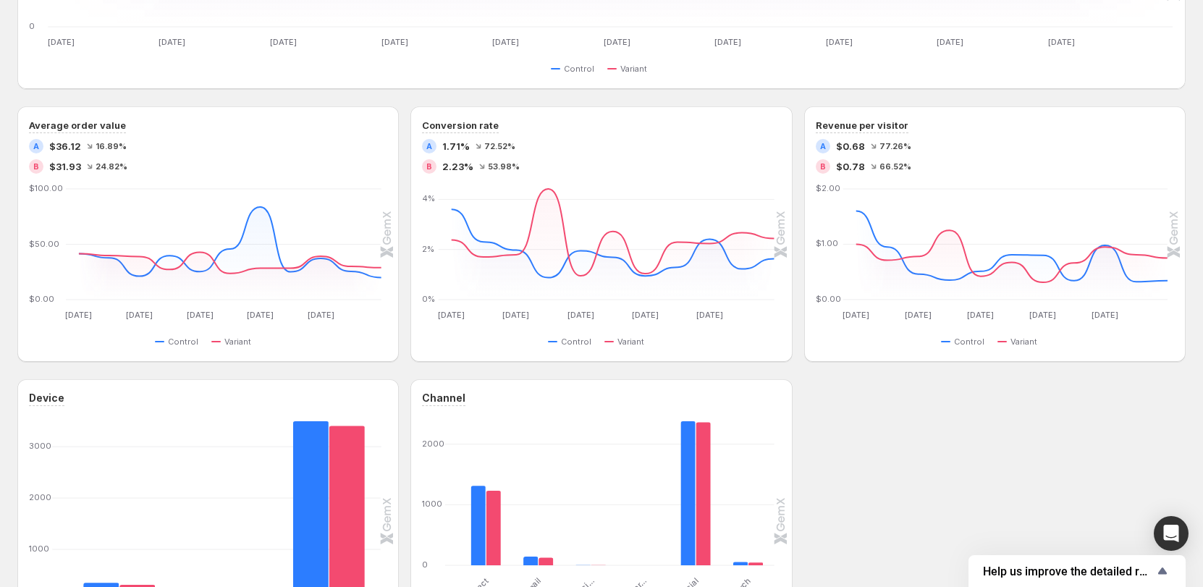
scroll to position [694, 0]
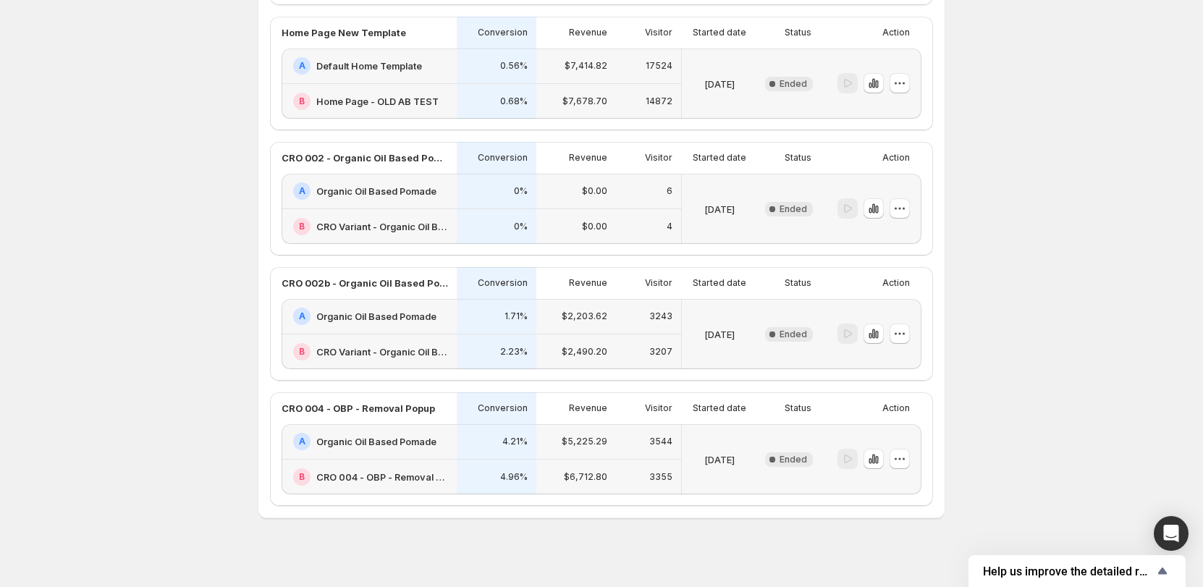
scroll to position [756, 0]
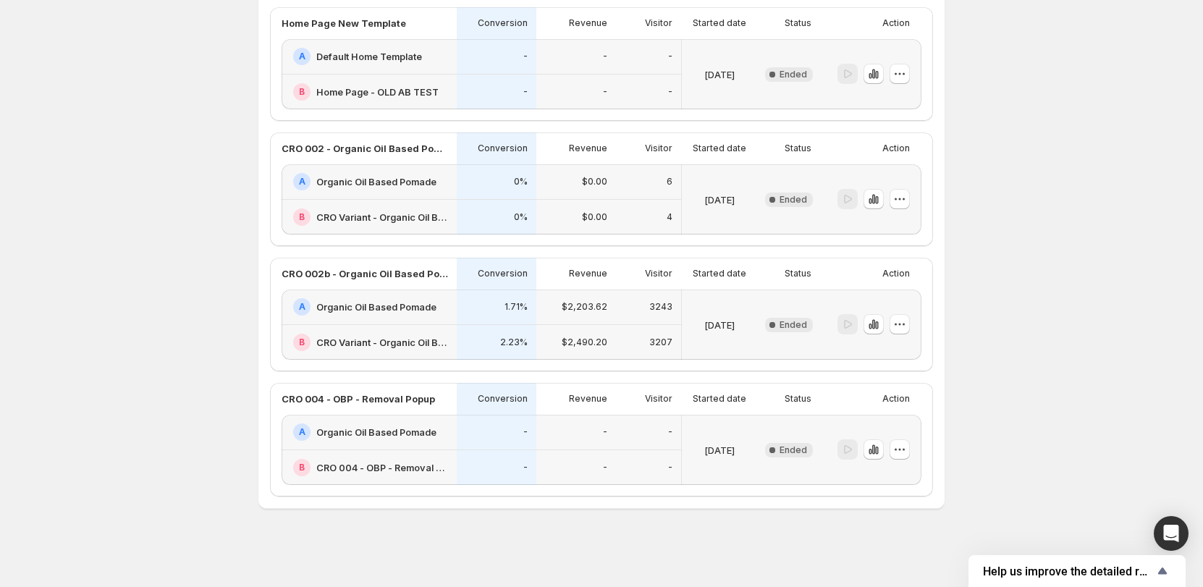
click at [363, 178] on h2 "Organic Oil Based Pomade" at bounding box center [376, 181] width 120 height 14
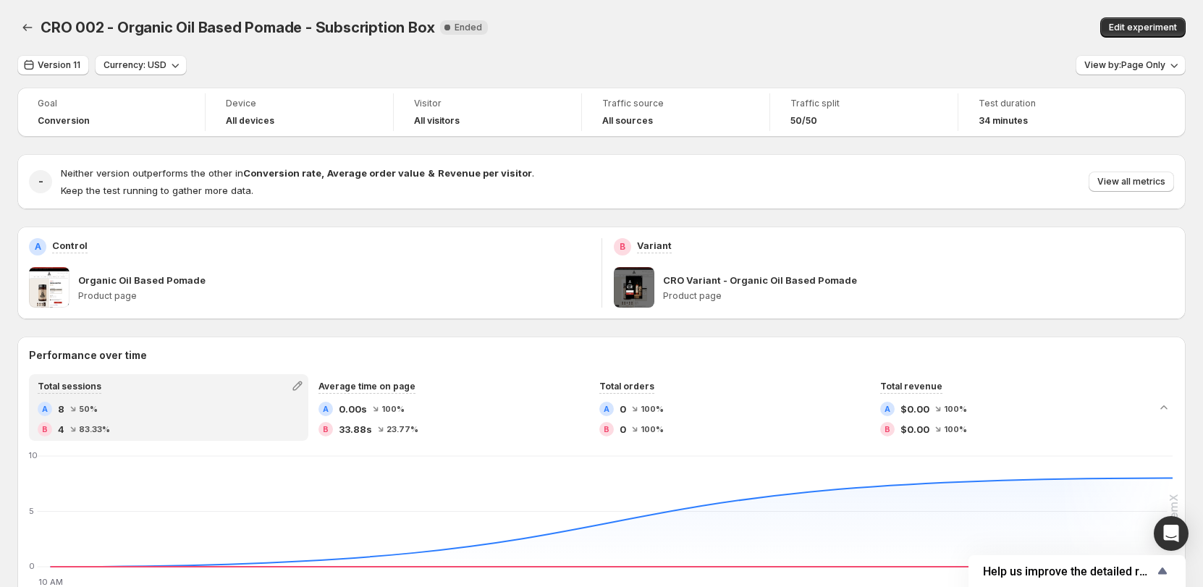
click at [714, 285] on p "CRO Variant - Organic Oil Based Pomade" at bounding box center [760, 280] width 194 height 14
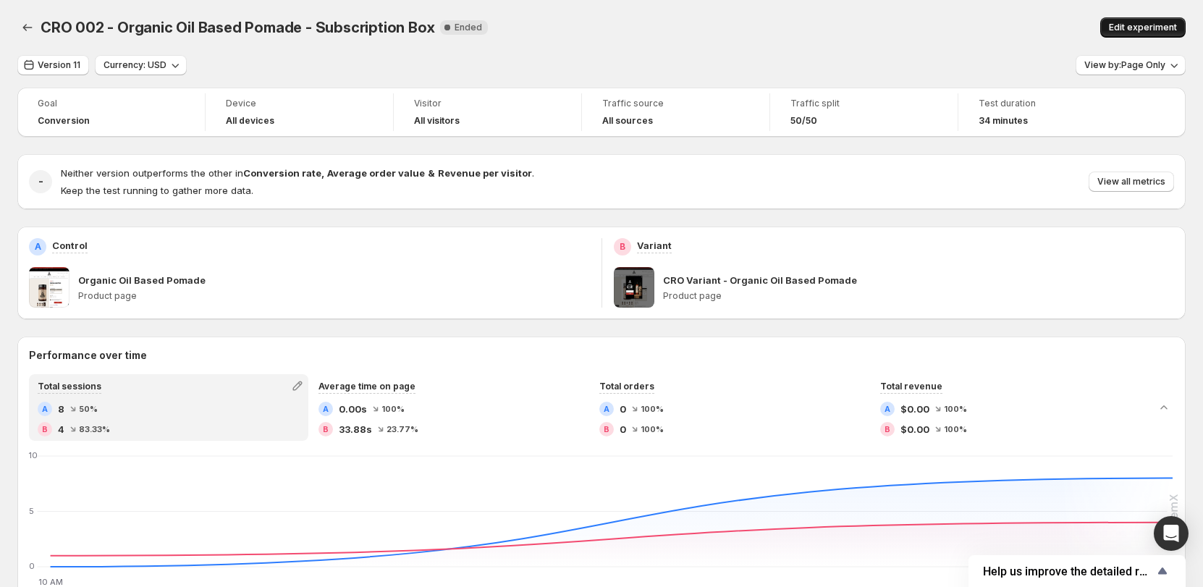
click at [1146, 33] on button "Edit experiment" at bounding box center [1142, 27] width 85 height 20
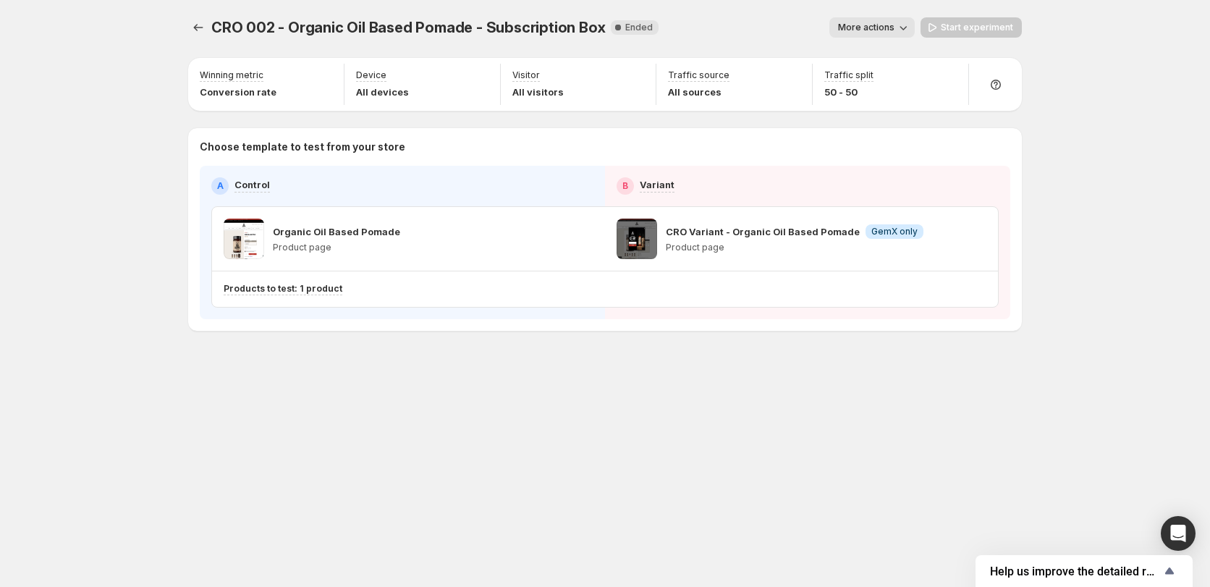
click at [682, 240] on div "CRO Variant - Organic Oil Based Pomade Info GemX only Product page" at bounding box center [795, 239] width 258 height 41
click at [656, 247] on span at bounding box center [637, 239] width 41 height 41
click at [606, 243] on div "CRO Variant - Organic Oil Based Pomade Info GemX only Product page" at bounding box center [801, 239] width 393 height 64
click at [866, 238] on p "Info GemX only" at bounding box center [895, 231] width 58 height 14
click at [875, 241] on div "CRO Variant - Organic Oil Based Pomade Info GemX only Product page" at bounding box center [795, 239] width 258 height 41
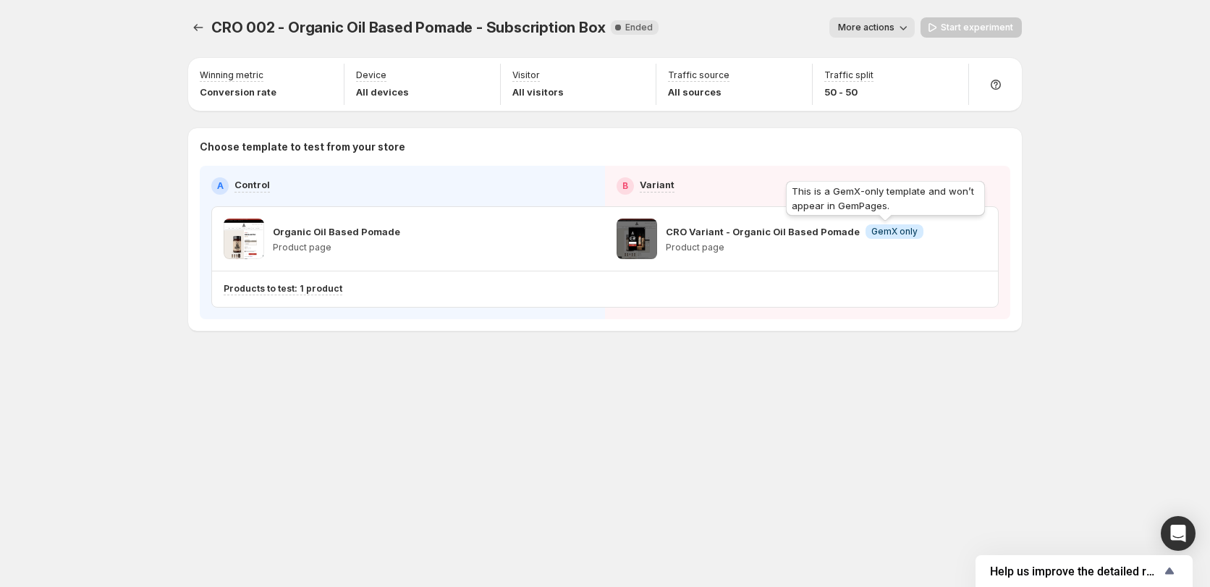
click at [887, 229] on span "GemX only" at bounding box center [894, 232] width 46 height 12
click at [886, 261] on div "CRO Variant - Organic Oil Based Pomade Info GemX only Product page" at bounding box center [801, 239] width 393 height 64
click at [814, 229] on p "CRO Variant - Organic Oil Based Pomade" at bounding box center [763, 231] width 194 height 14
click at [709, 249] on p "Product page" at bounding box center [795, 248] width 258 height 12
click at [669, 248] on p "Product page" at bounding box center [795, 248] width 258 height 12
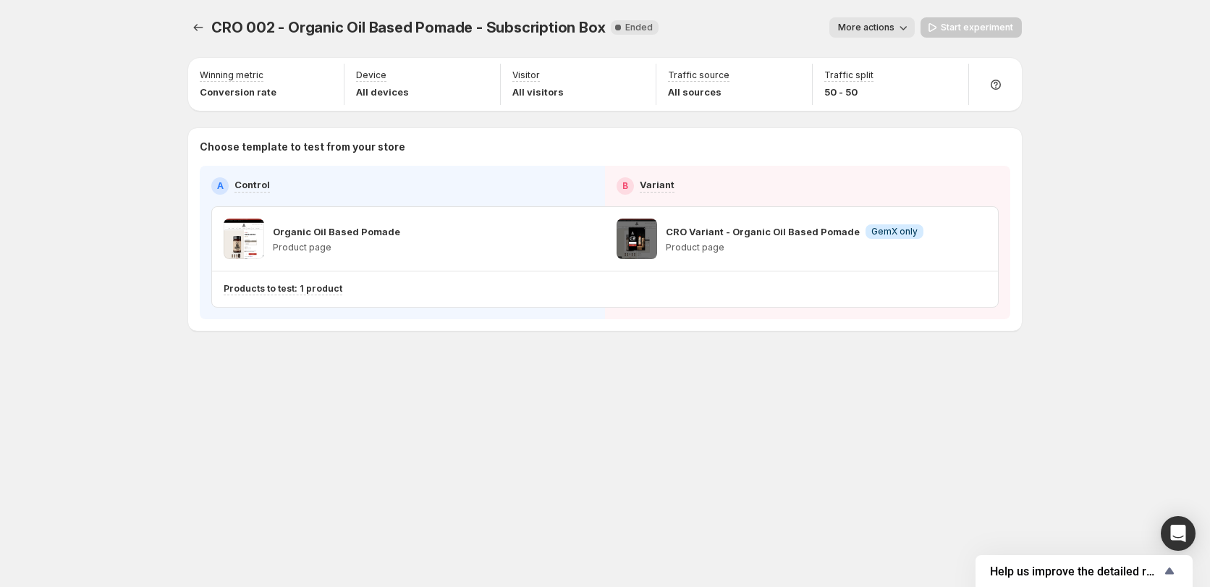
click at [346, 240] on div "Organic Oil Based Pomade Product page" at bounding box center [336, 239] width 127 height 41
click at [289, 250] on p "Product page" at bounding box center [336, 248] width 127 height 12
drag, startPoint x: 724, startPoint y: 232, endPoint x: 667, endPoint y: 232, distance: 57.2
click at [667, 232] on p "CRO Variant - Organic Oil Based Pomade" at bounding box center [763, 231] width 194 height 14
copy p "CRO Variant"
